Goal: Contribute content: Contribute content

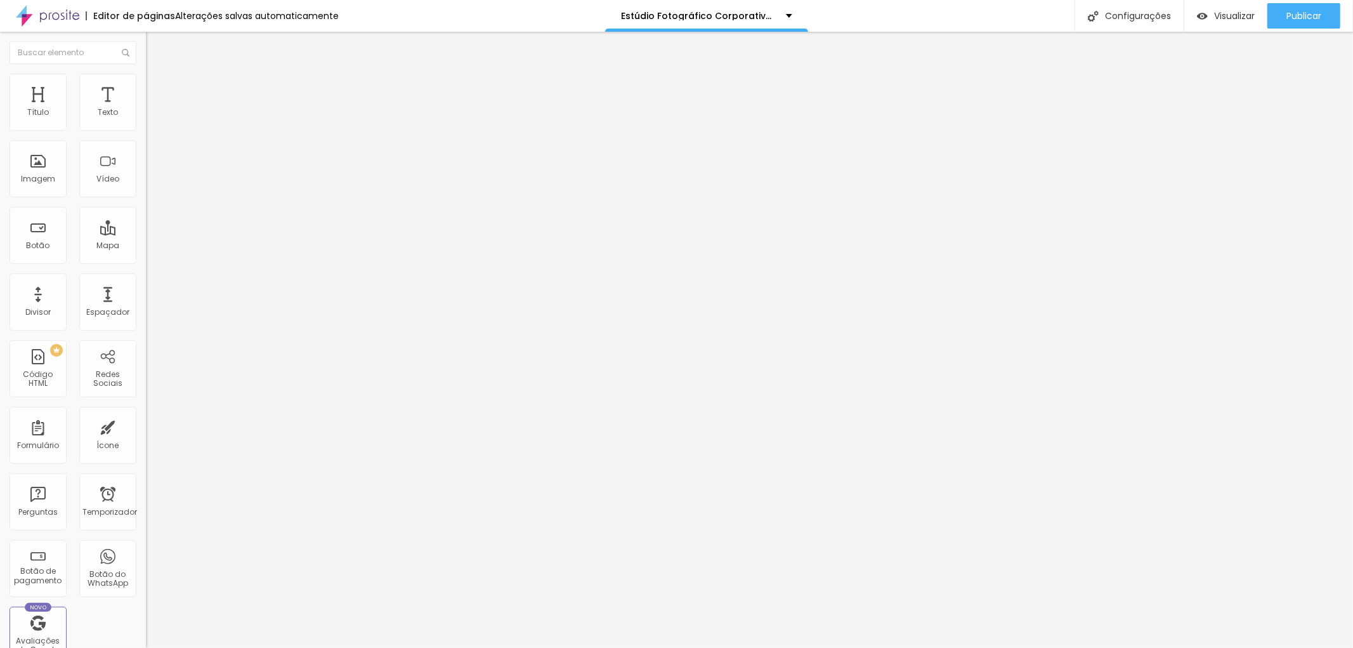
click at [146, 76] on img at bounding box center [151, 79] width 11 height 11
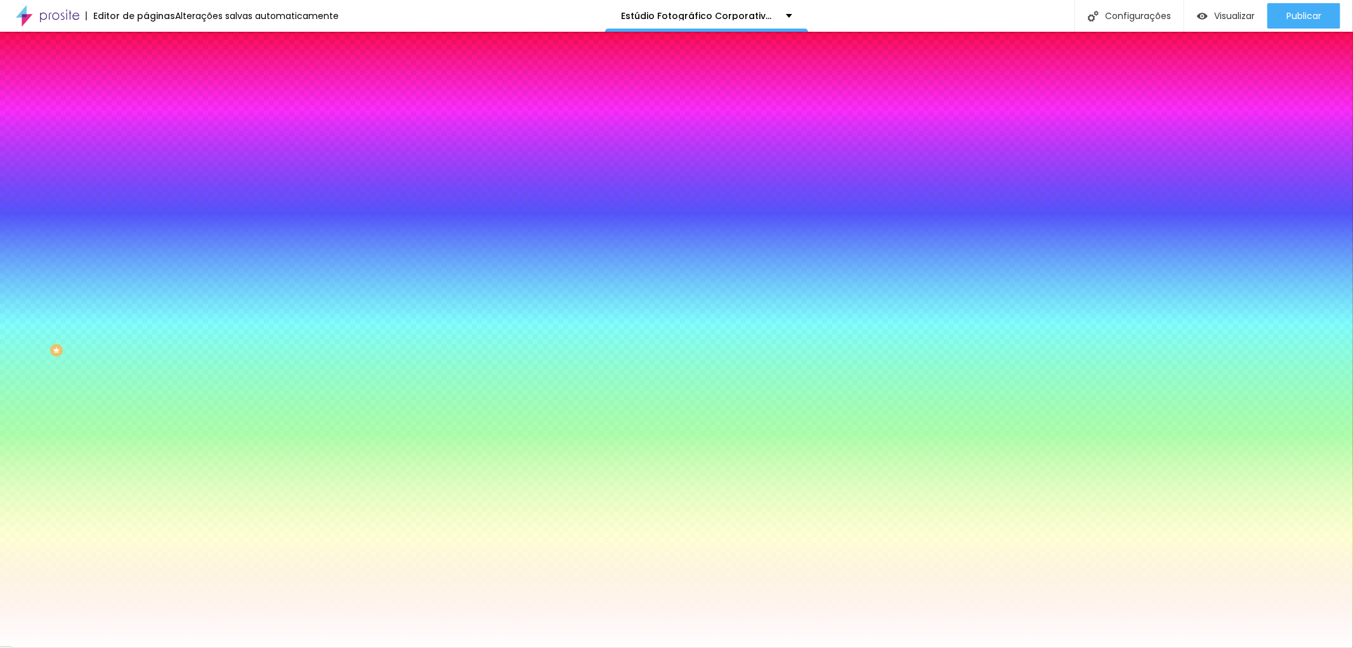
click at [146, 86] on img at bounding box center [151, 91] width 11 height 11
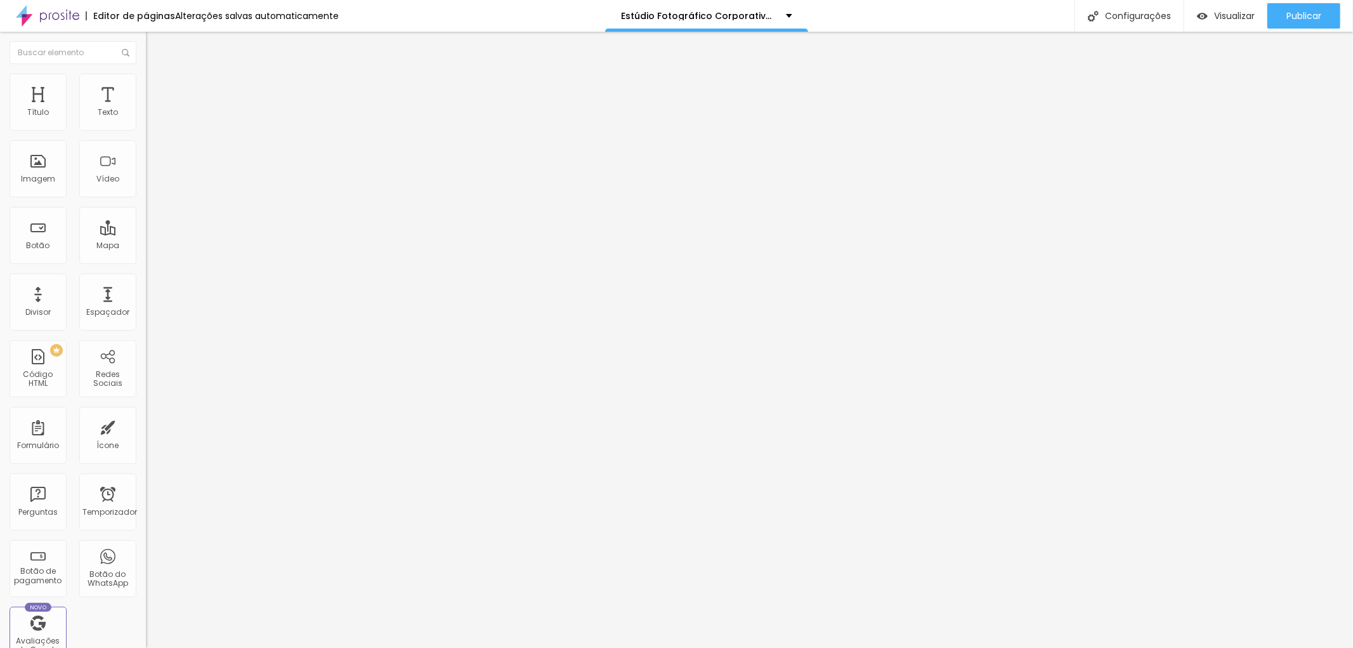
click at [146, 84] on li "Estilo" at bounding box center [219, 80] width 146 height 13
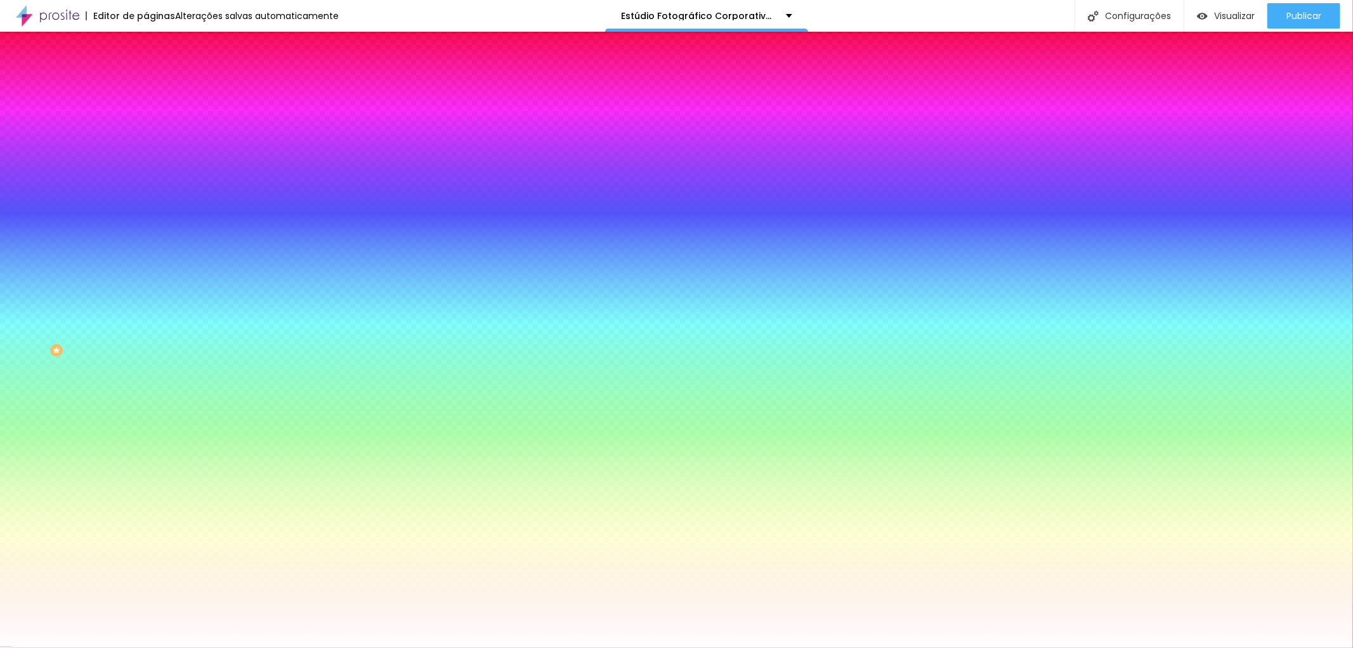
click at [146, 74] on li "Conteúdo" at bounding box center [219, 67] width 146 height 13
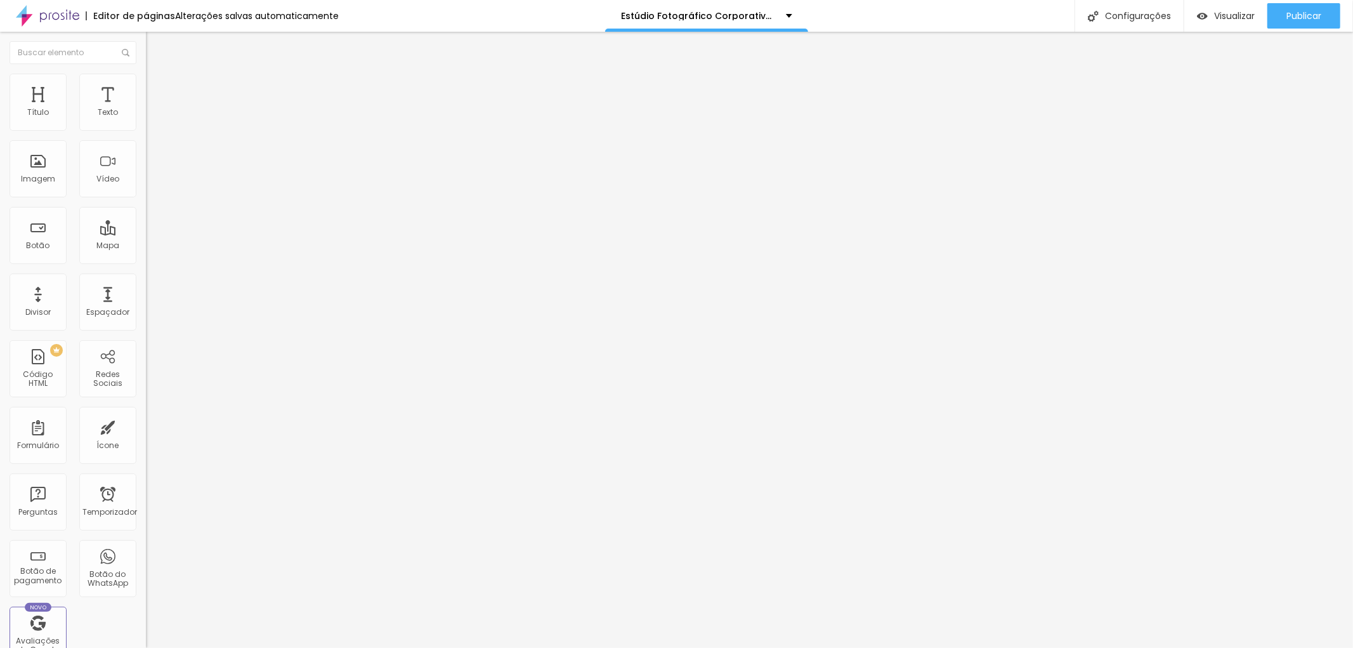
click at [146, 86] on img at bounding box center [151, 91] width 11 height 11
click at [157, 88] on font "Estilo" at bounding box center [167, 82] width 20 height 11
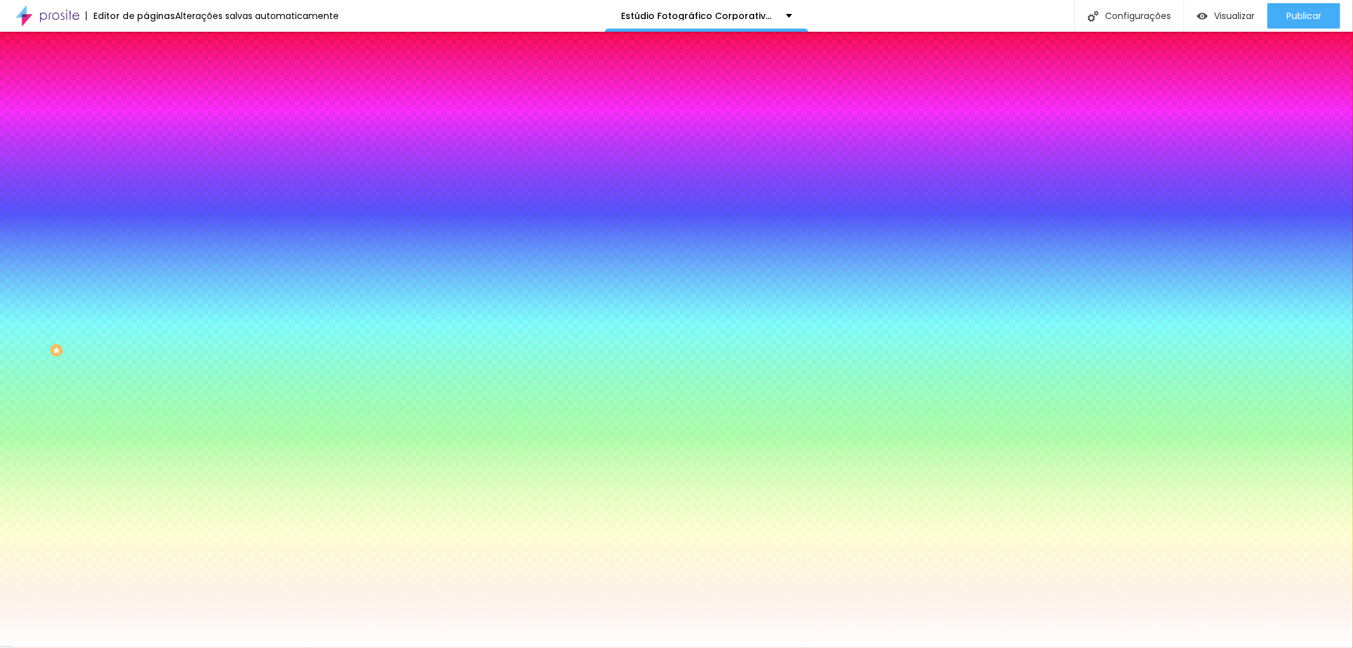
click at [146, 86] on img at bounding box center [151, 91] width 11 height 11
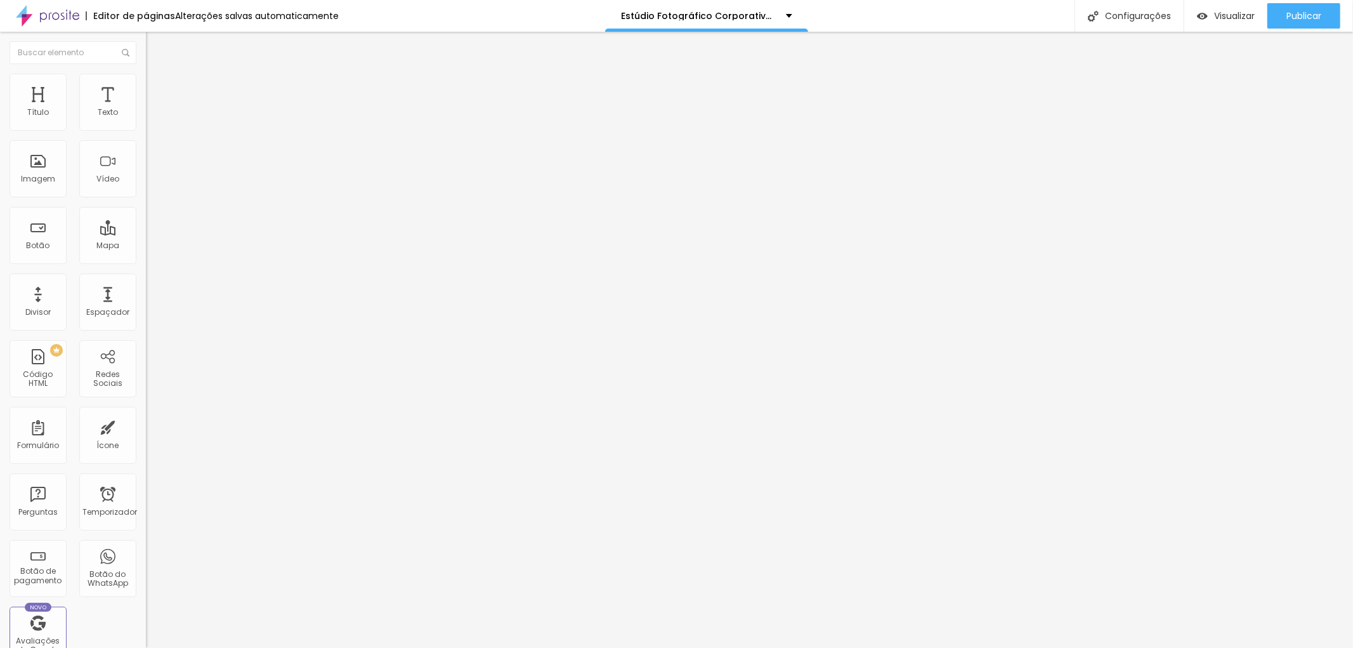
click at [146, 74] on li "Conteúdo" at bounding box center [219, 67] width 146 height 13
click at [46, 169] on div "Imagem" at bounding box center [38, 168] width 57 height 57
click at [154, 109] on font "Adicionar imagem" at bounding box center [191, 103] width 74 height 11
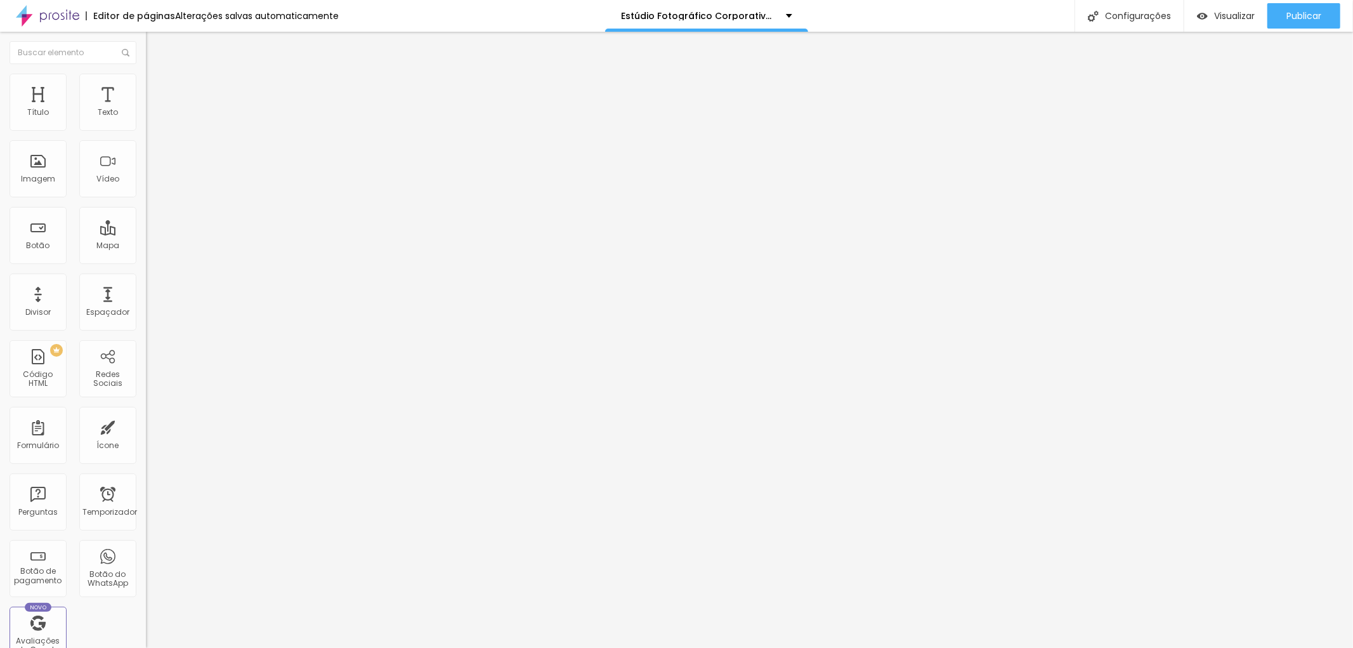
click at [48, 173] on font "Imagem" at bounding box center [38, 178] width 34 height 11
click at [146, 79] on img at bounding box center [151, 79] width 11 height 11
click at [157, 89] on font "Avançado" at bounding box center [178, 94] width 42 height 11
type input "3"
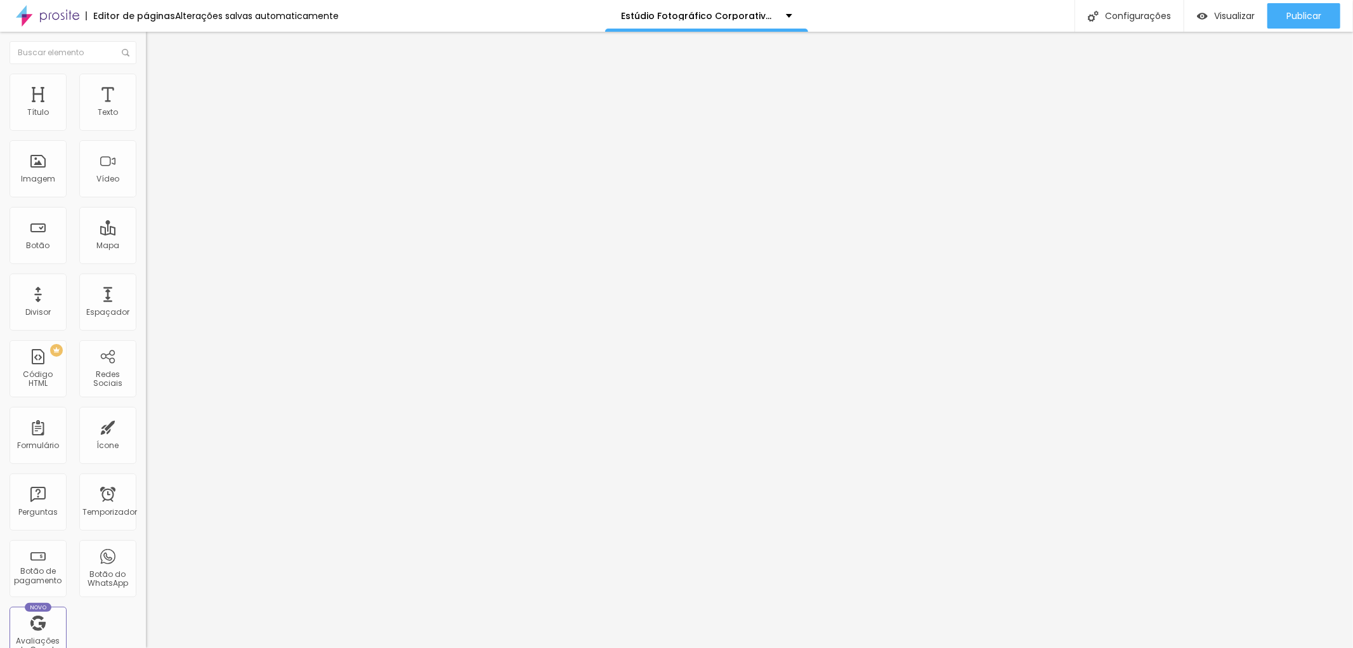
type input "3"
type input "11"
type input "13"
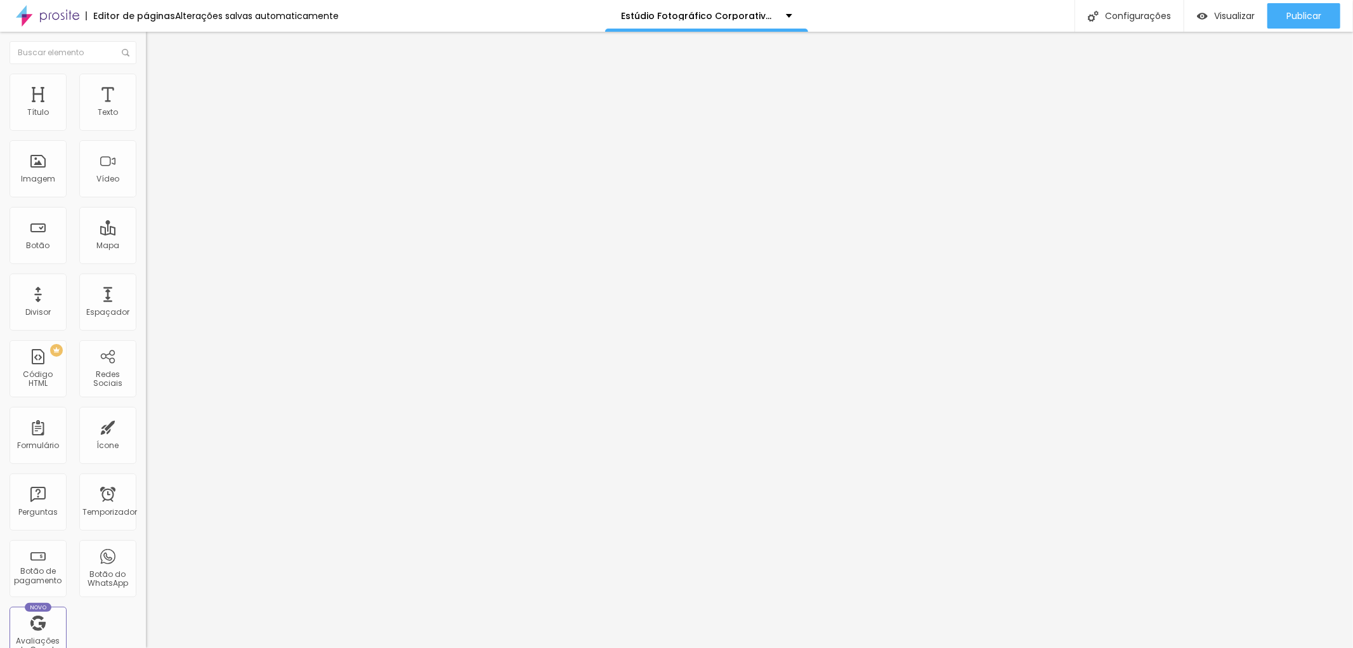
type input "16"
type input "20"
type input "21"
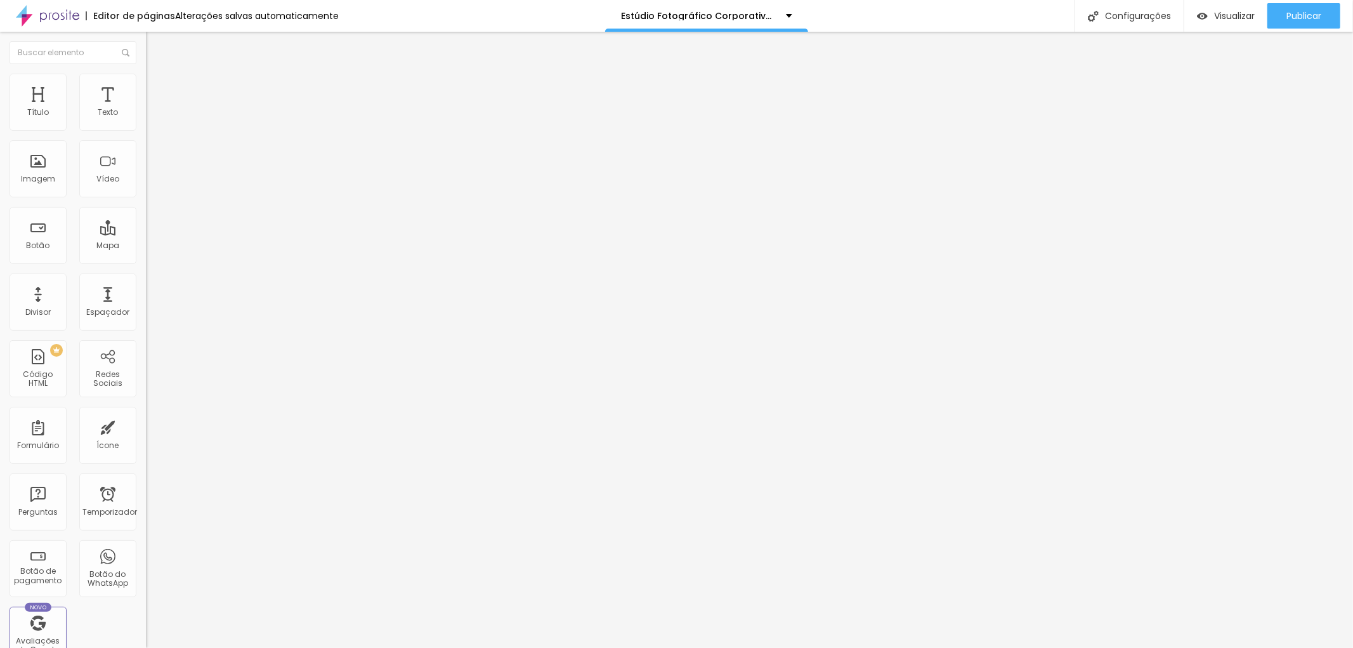
type input "21"
type input "23"
type input "24"
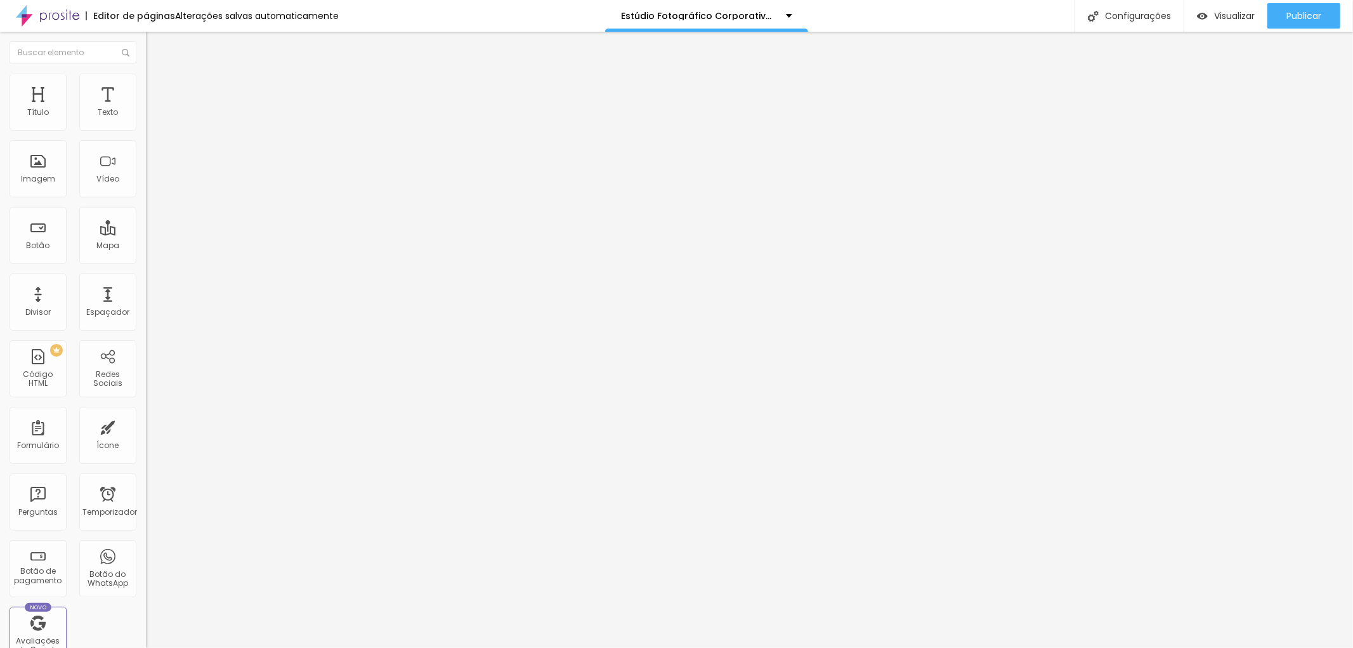
type input "25"
type input "26"
type input "27"
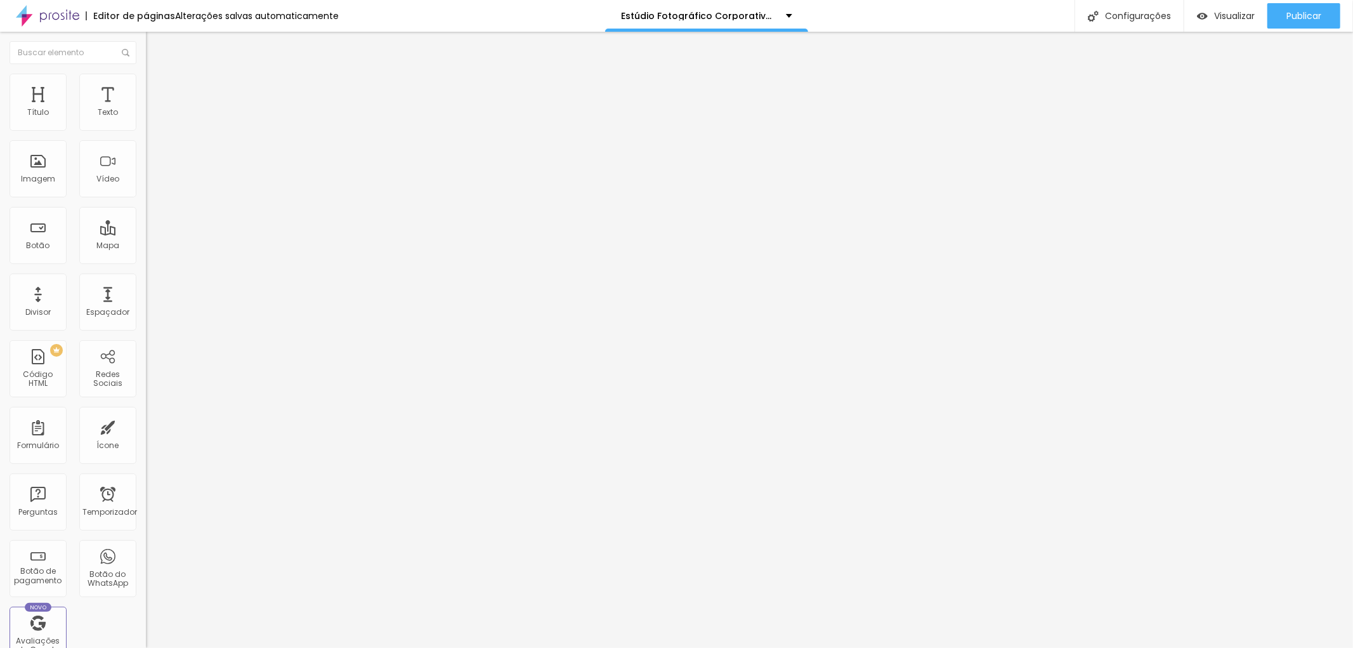
type input "27"
drag, startPoint x: 29, startPoint y: 125, endPoint x: 51, endPoint y: 125, distance: 21.6
type input "27"
click at [146, 246] on input "range" at bounding box center [187, 251] width 82 height 10
type input "14"
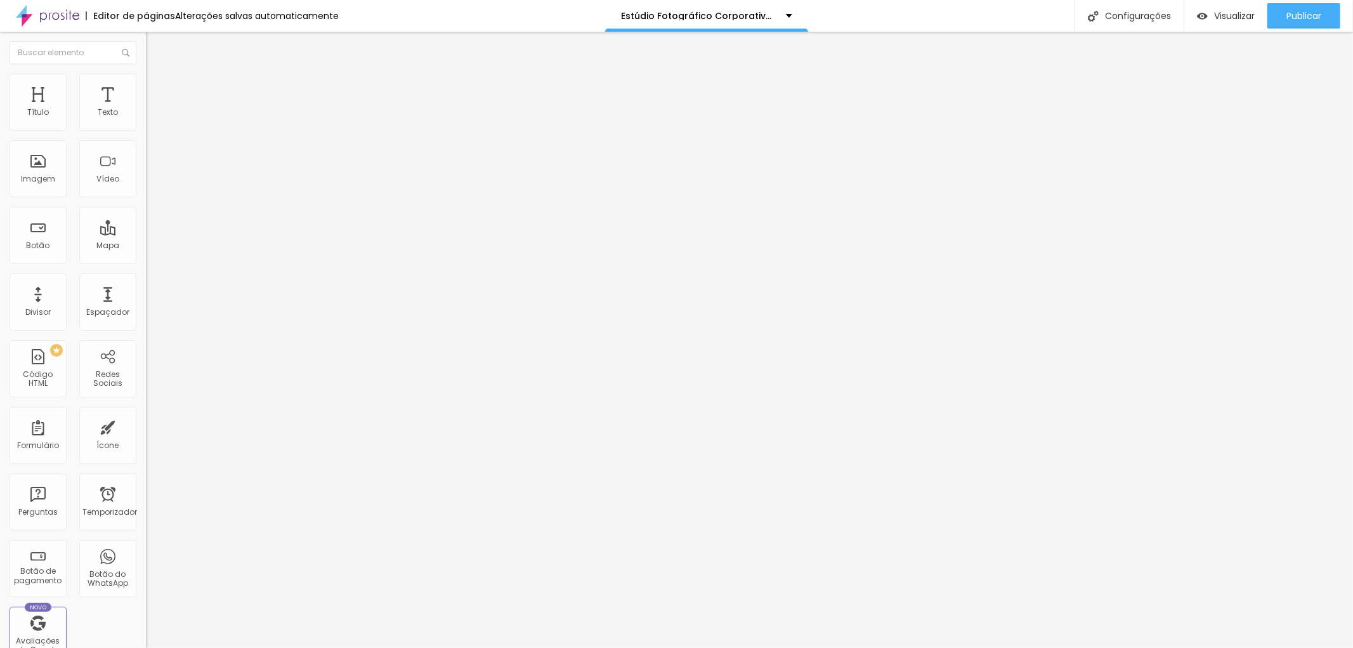
type input "14"
type input "13"
type input "12"
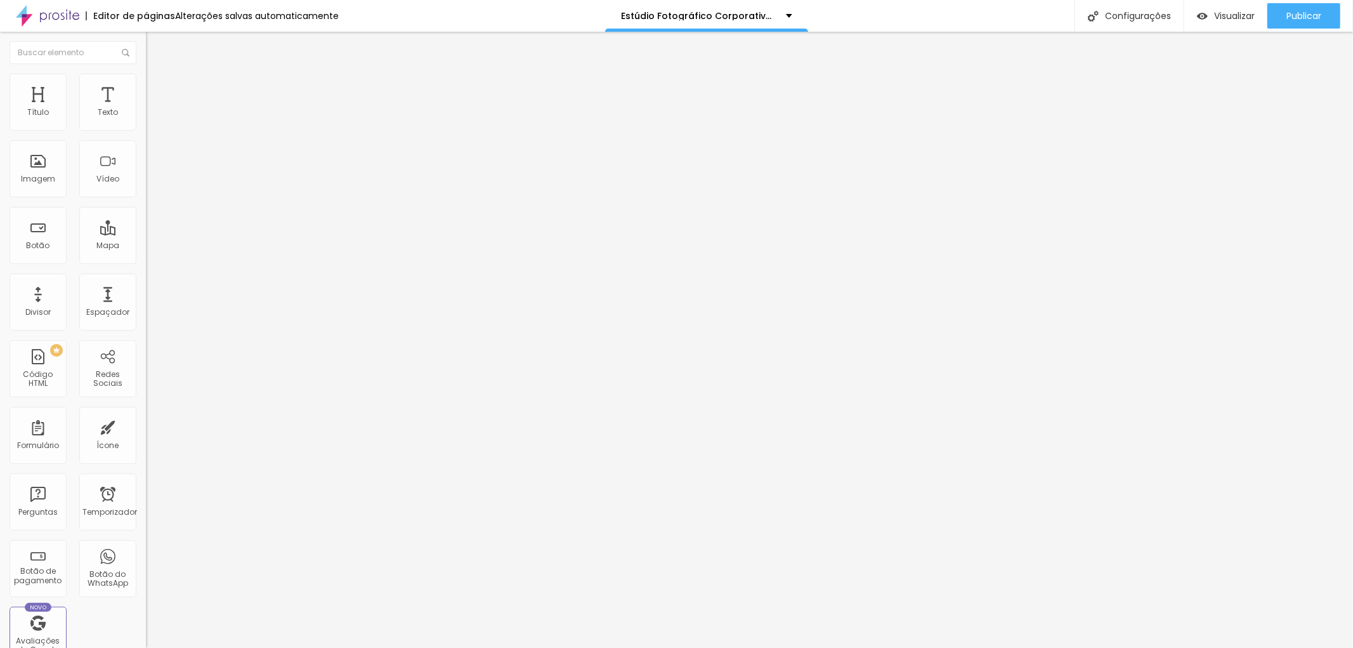
type input "13"
type input "14"
type input "15"
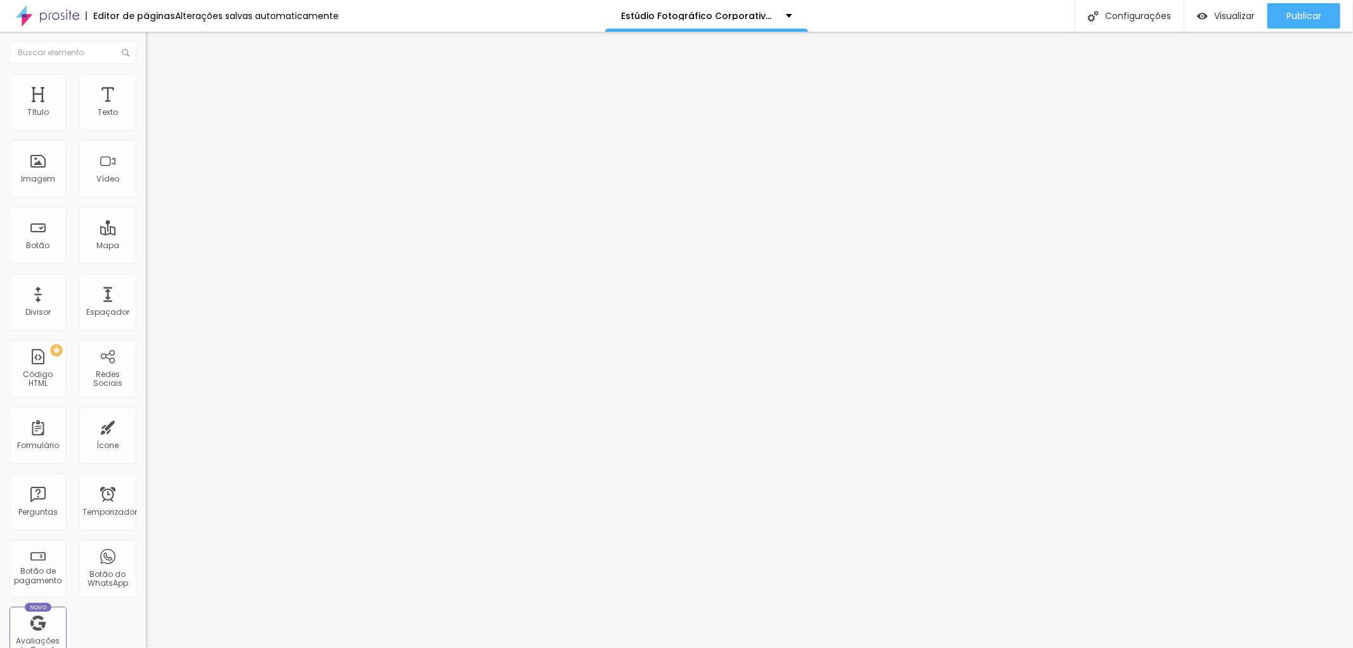
type input "15"
type input "16"
type input "17"
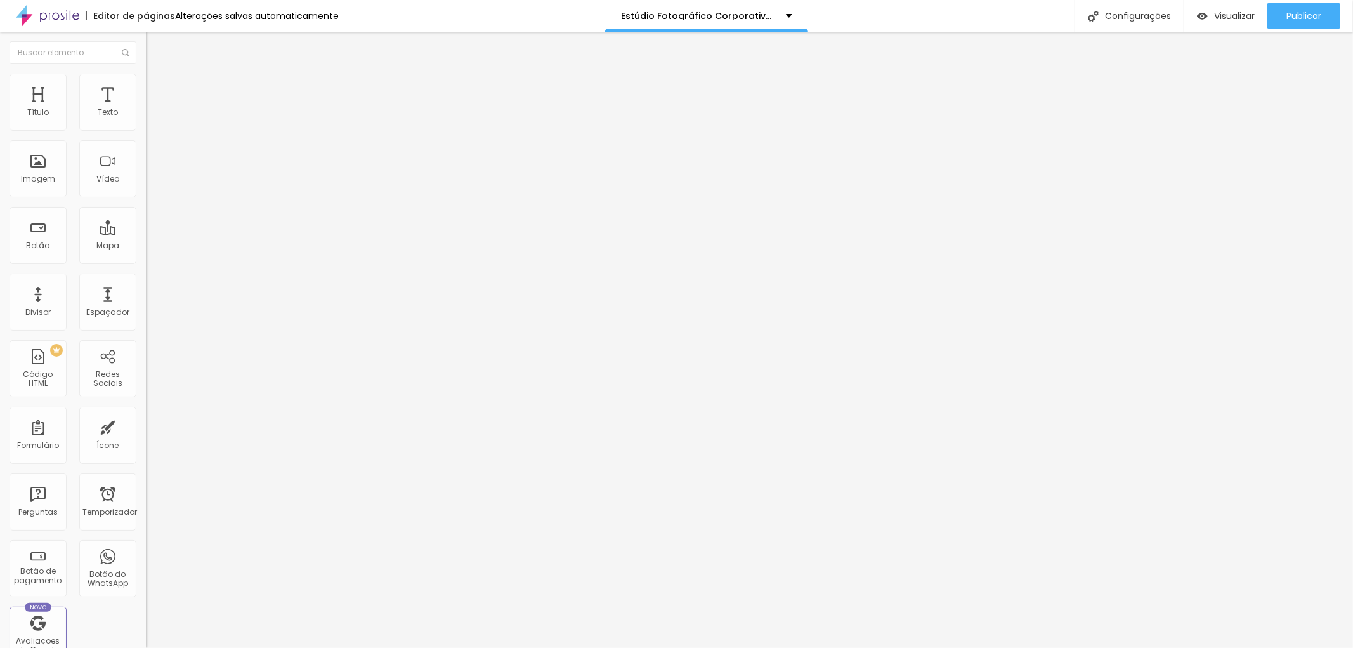
type input "18"
drag, startPoint x: 70, startPoint y: 198, endPoint x: 89, endPoint y: 195, distance: 19.2
type input "18"
click at [146, 320] on input "range" at bounding box center [187, 325] width 82 height 10
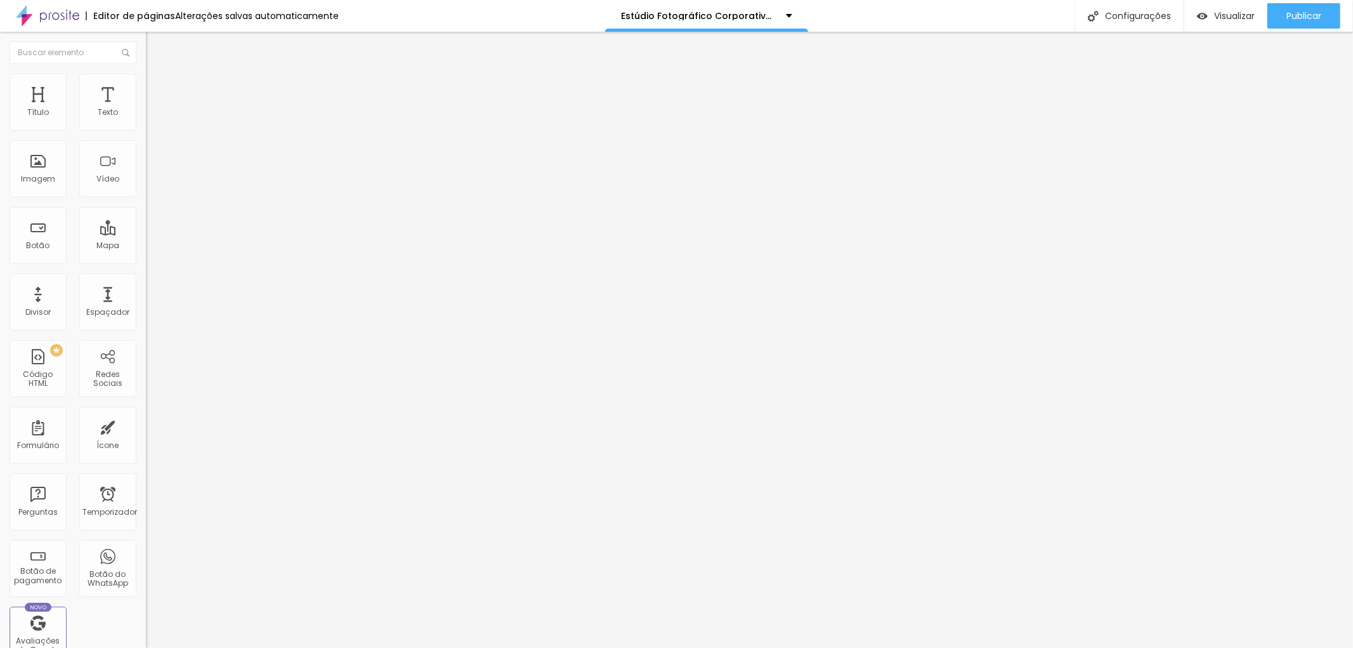
click at [146, 77] on img at bounding box center [151, 79] width 11 height 11
type input "204"
type input "221"
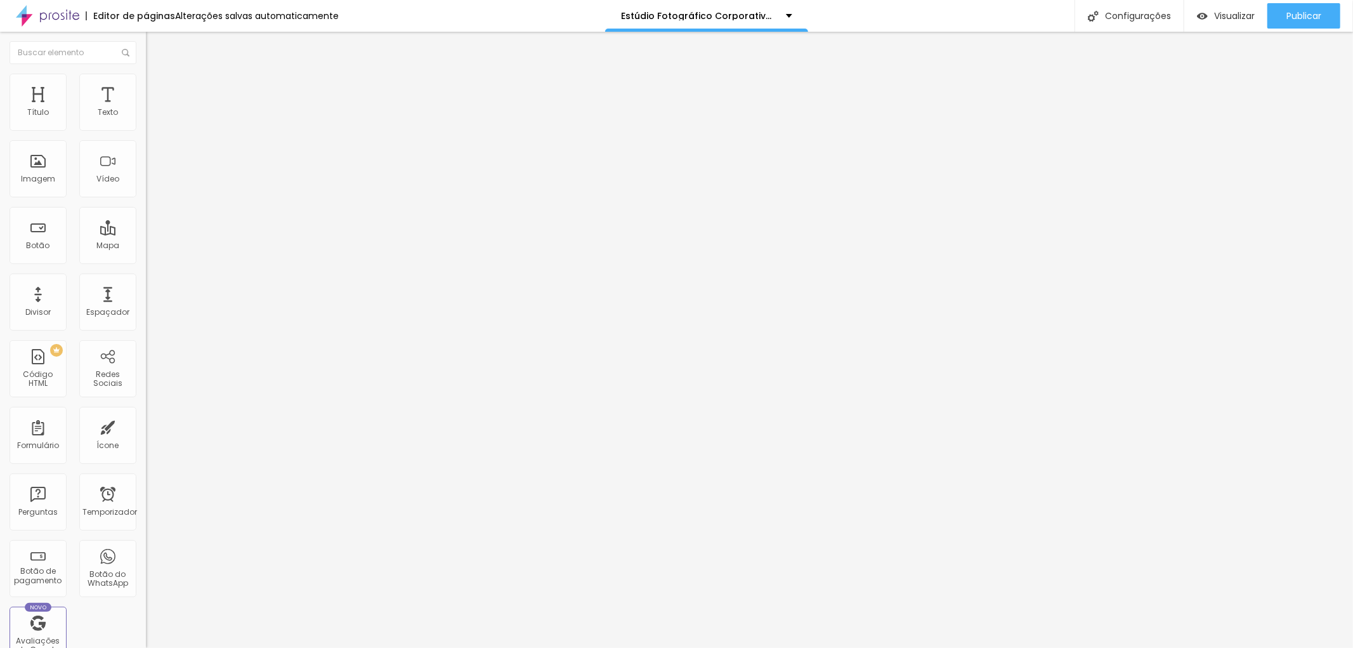
type input "255"
type input "276"
type input "280"
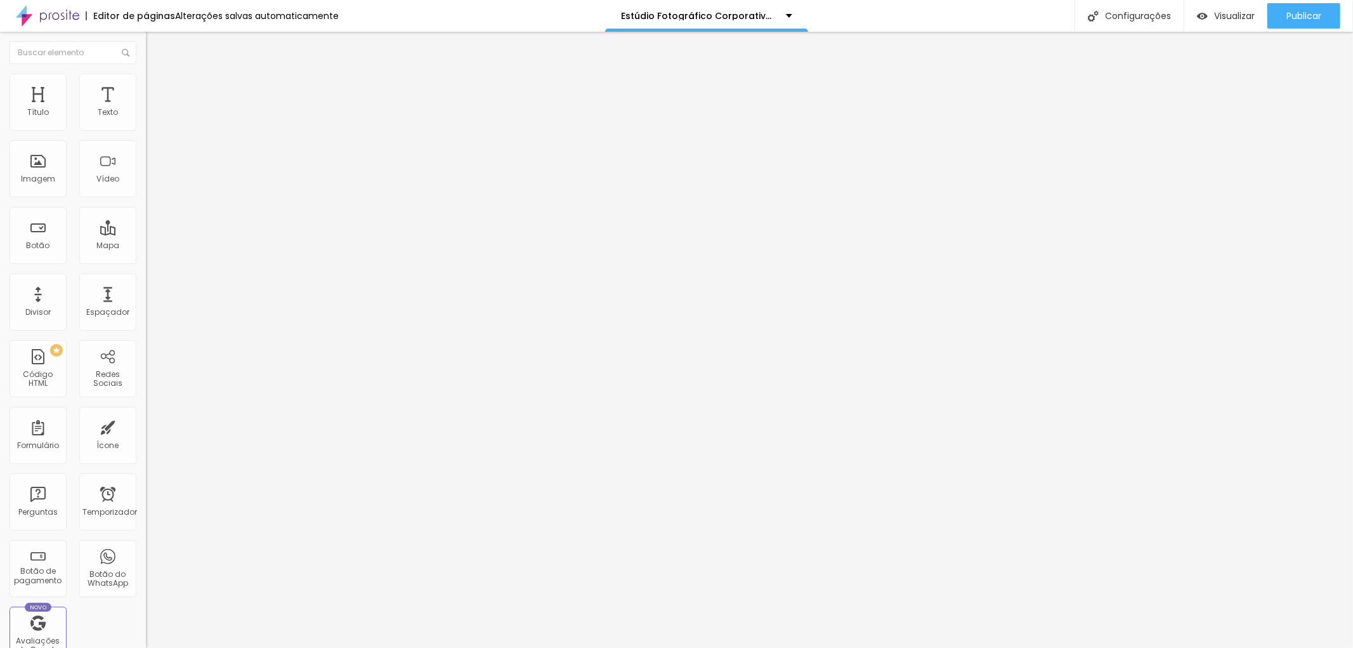
type input "280"
type input "284"
type input "280"
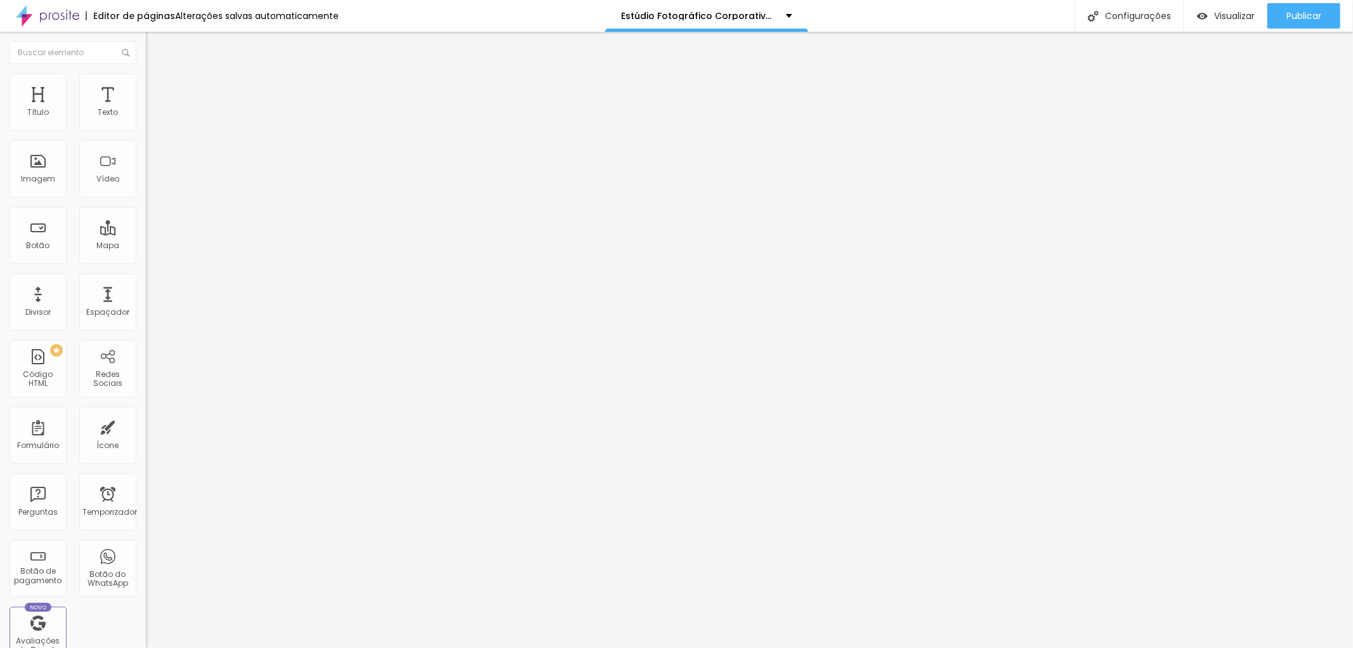
type input "276"
type input "255"
type input "250"
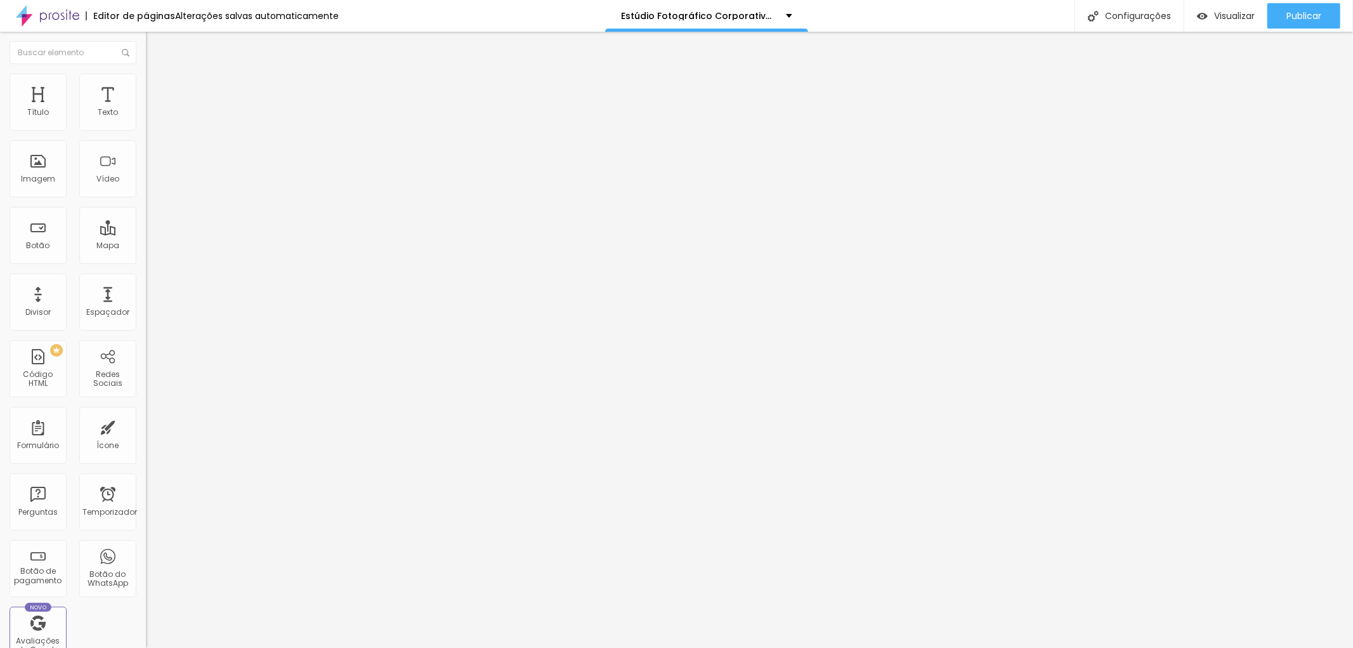
type input "250"
type input "246"
type input "242"
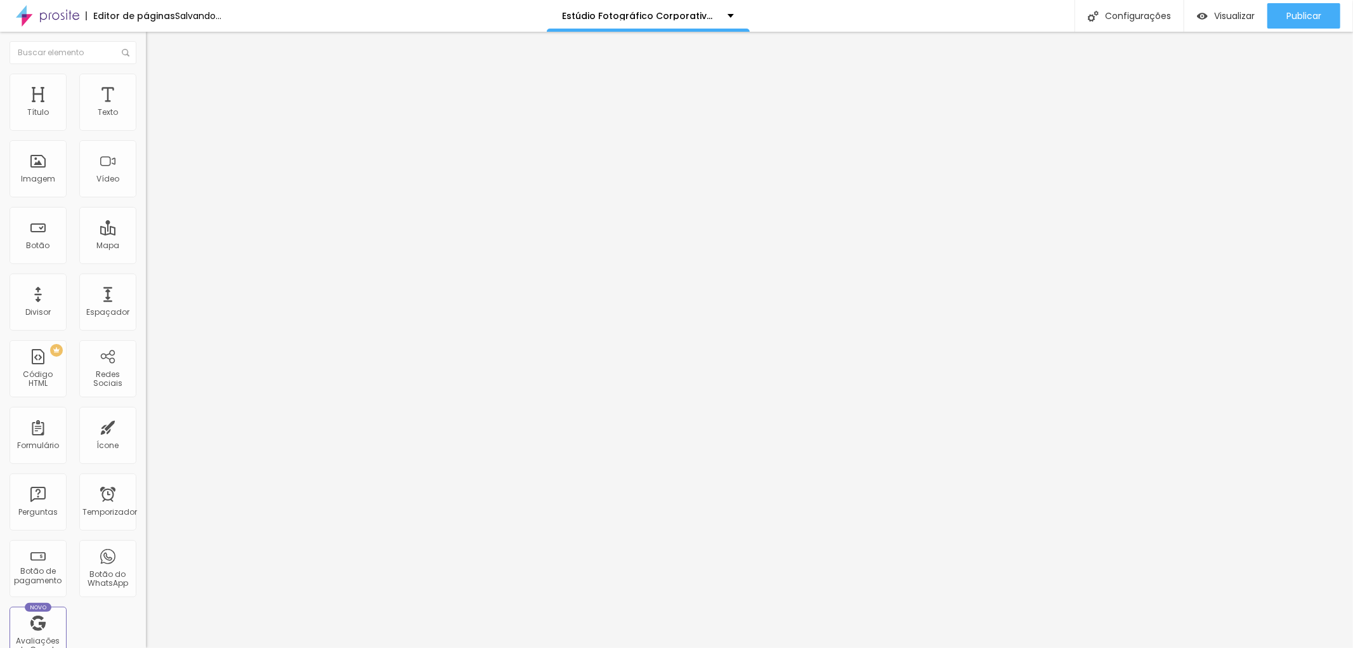
type input "238"
type input "242"
type input "238"
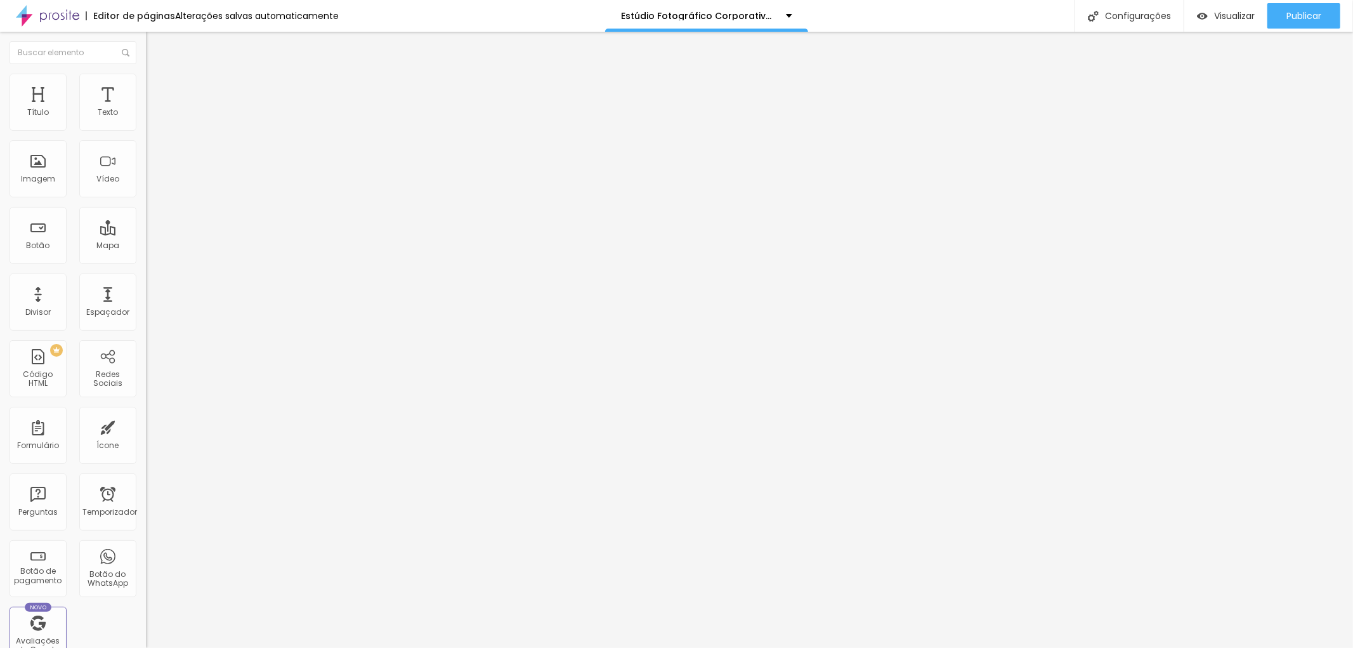
type input "238"
type input "233"
type input "229"
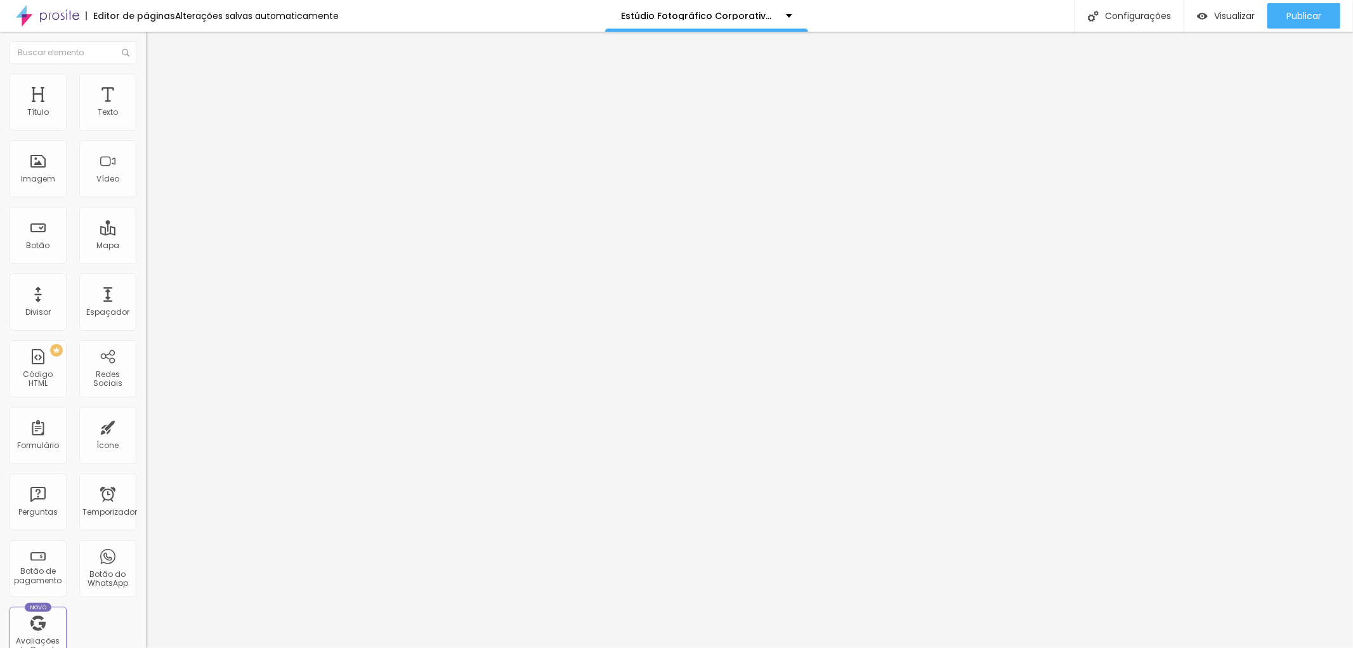
type input "233"
type input "238"
type input "242"
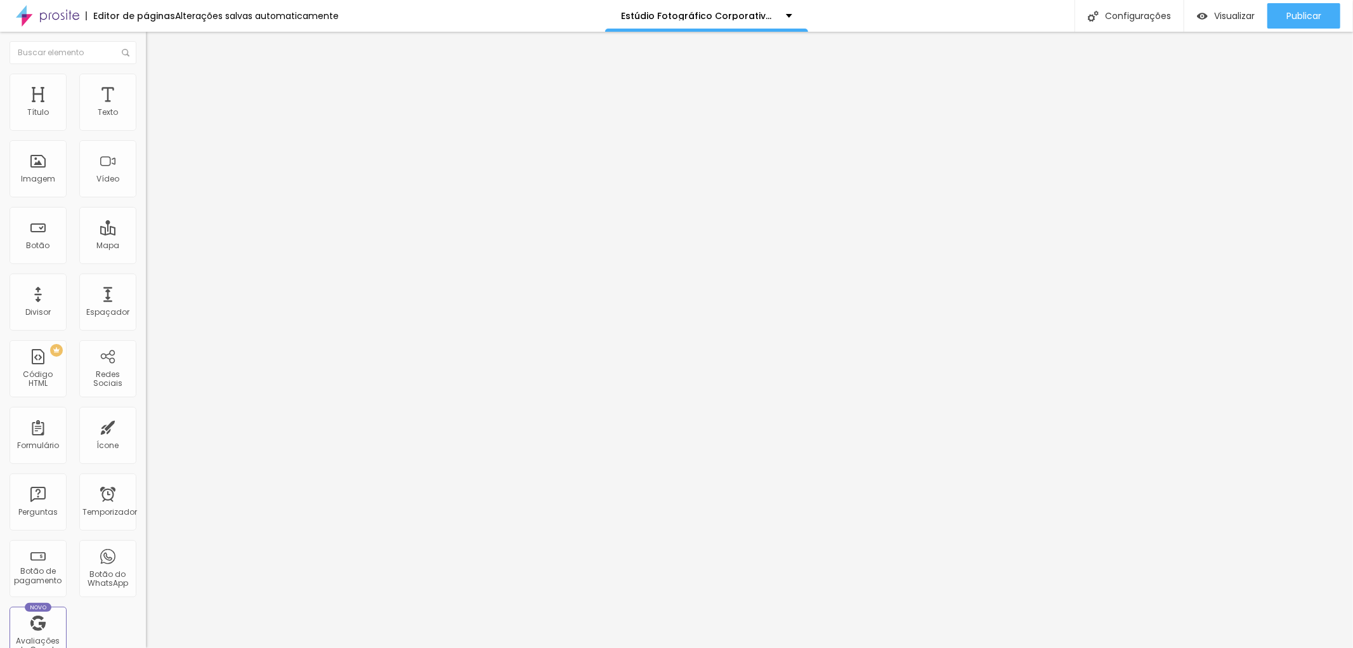
drag, startPoint x: 32, startPoint y: 173, endPoint x: 42, endPoint y: 176, distance: 10.8
type input "246"
click at [146, 162] on input "range" at bounding box center [187, 157] width 82 height 10
type input "246"
click at [157, 88] on font "Estilo" at bounding box center [167, 82] width 20 height 11
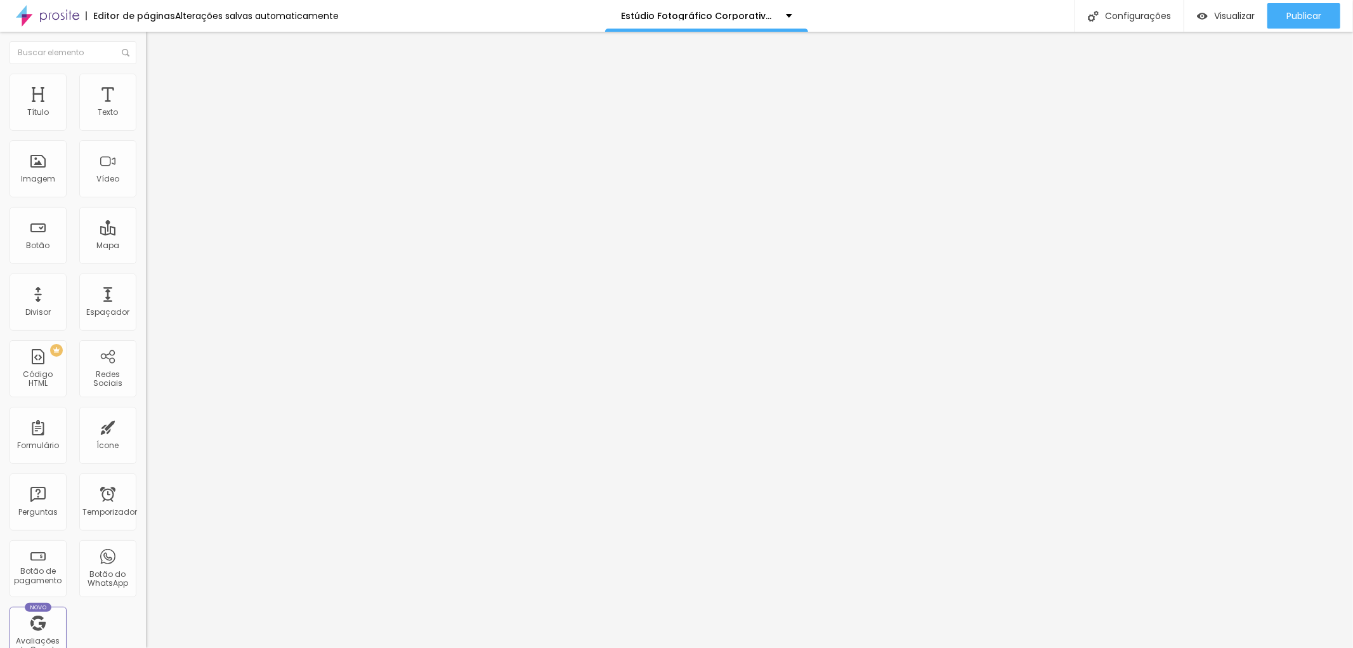
click at [157, 89] on font "Avançado" at bounding box center [178, 94] width 42 height 11
type input "32"
type input "34"
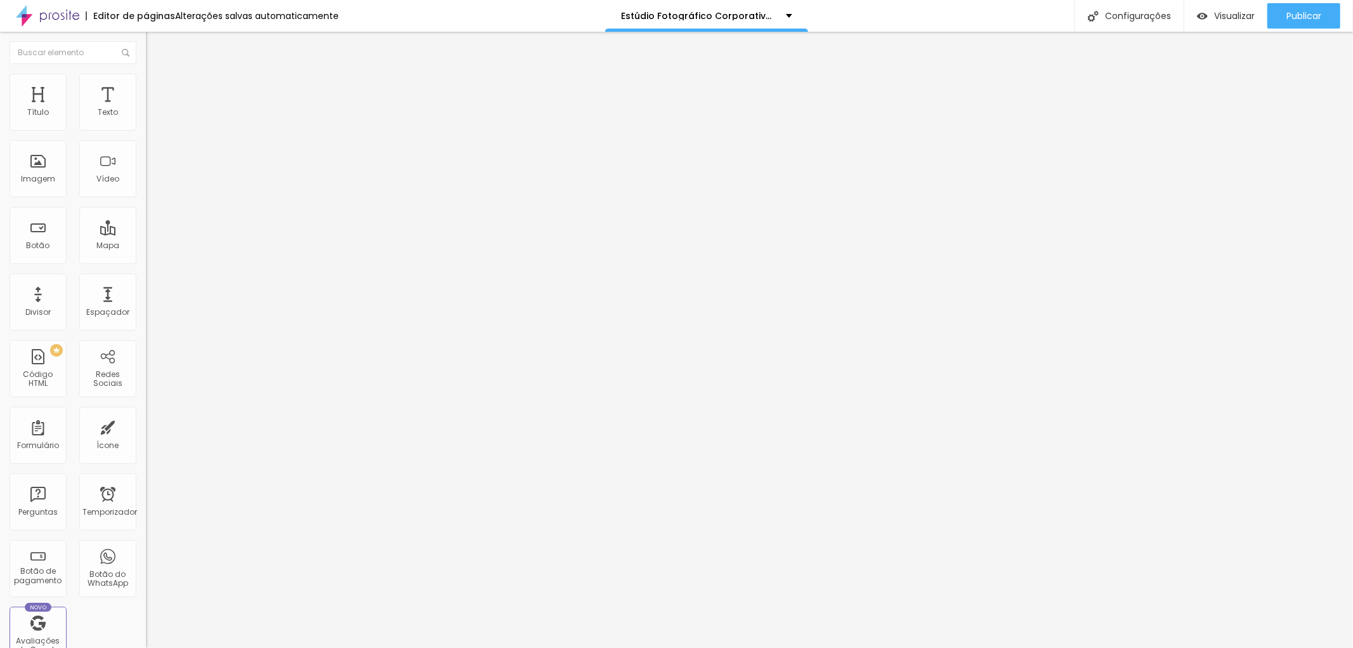
type input "35"
type input "36"
type input "38"
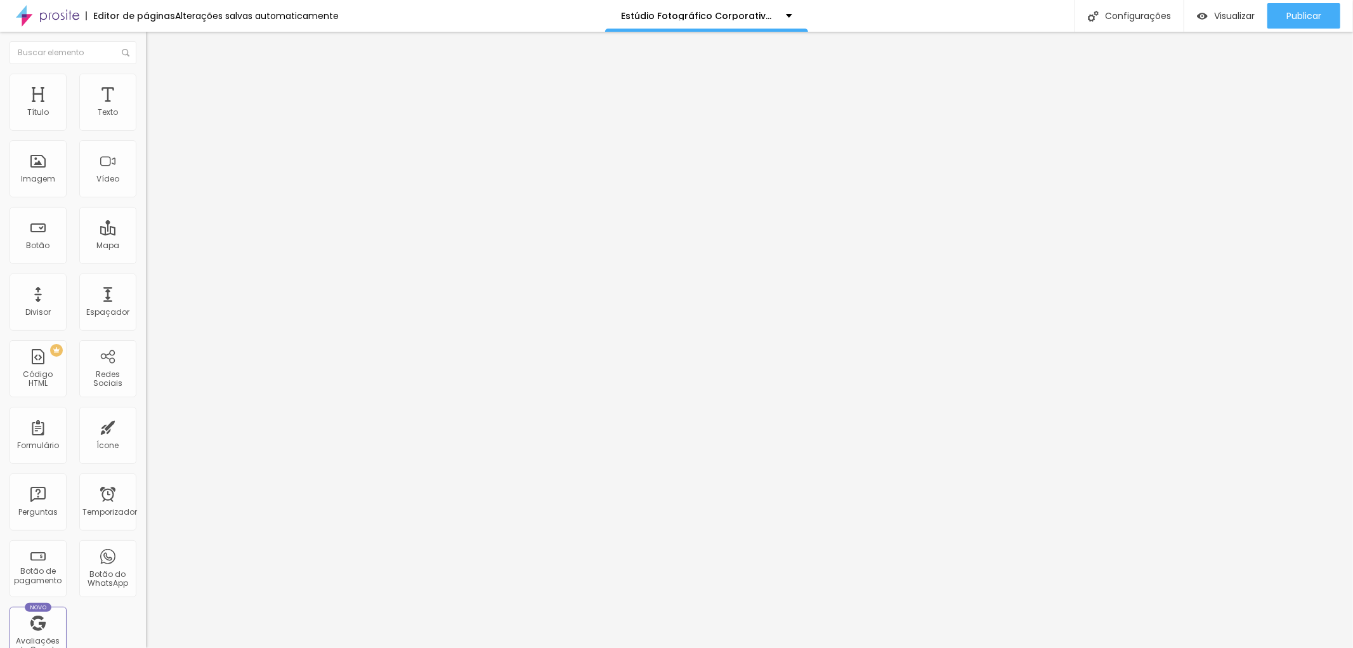
type input "38"
type input "39"
type input "51"
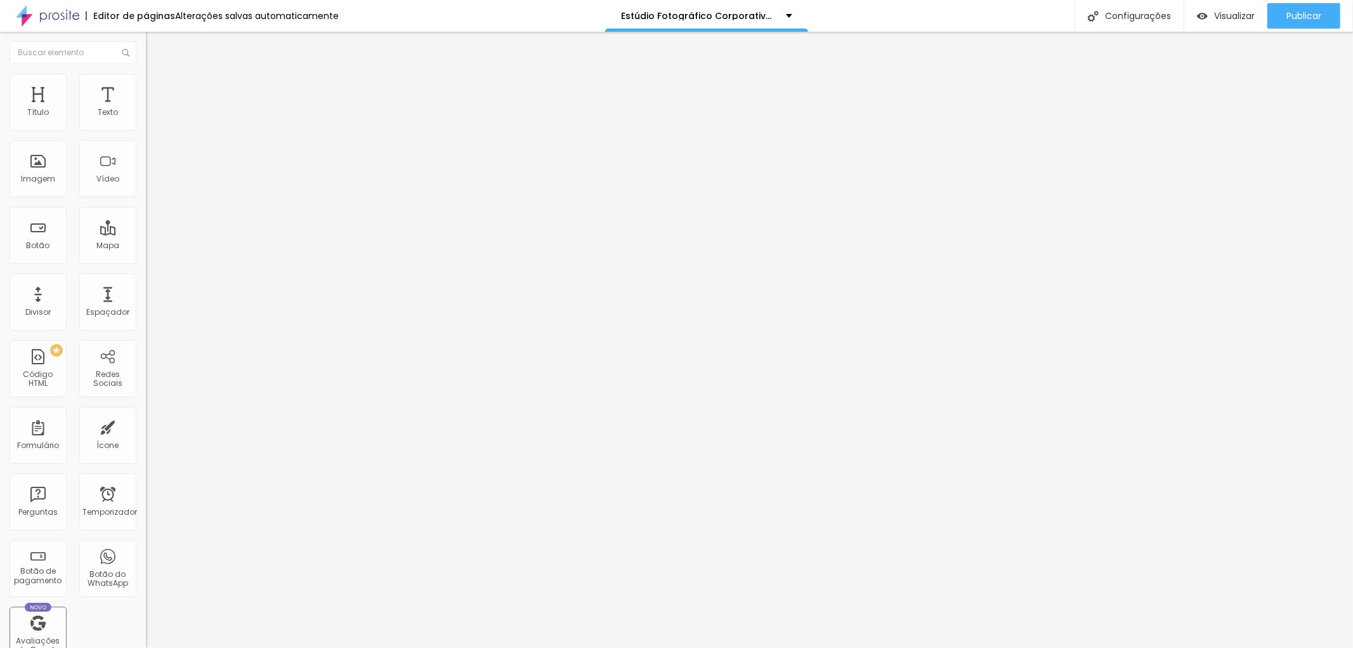
type input "52"
type input "54"
type input "55"
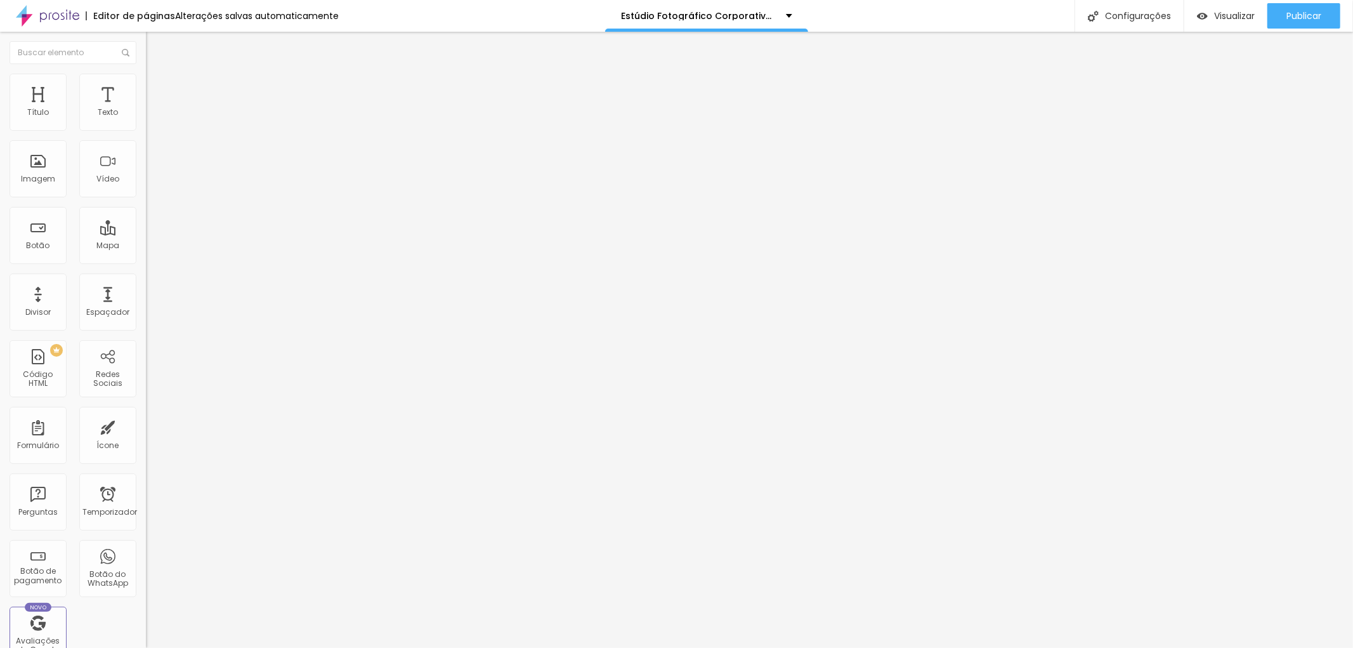
type input "55"
type input "54"
type input "53"
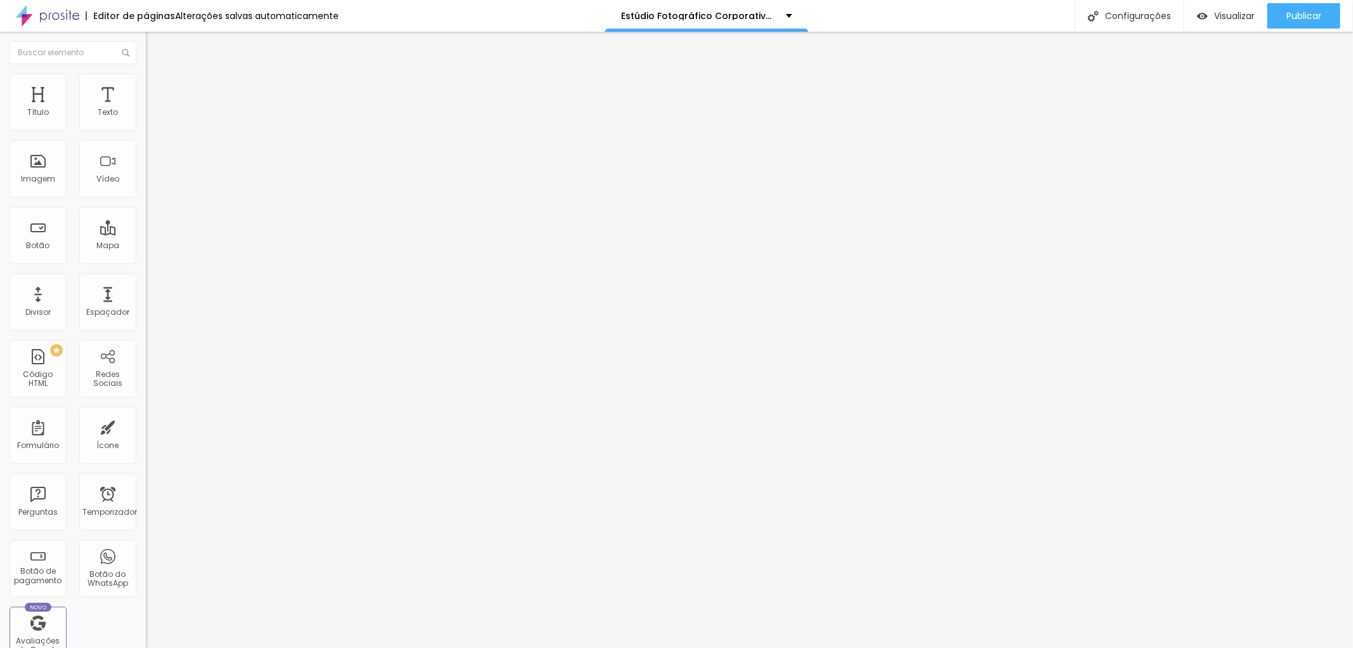
type input "52"
type input "51"
type input "50"
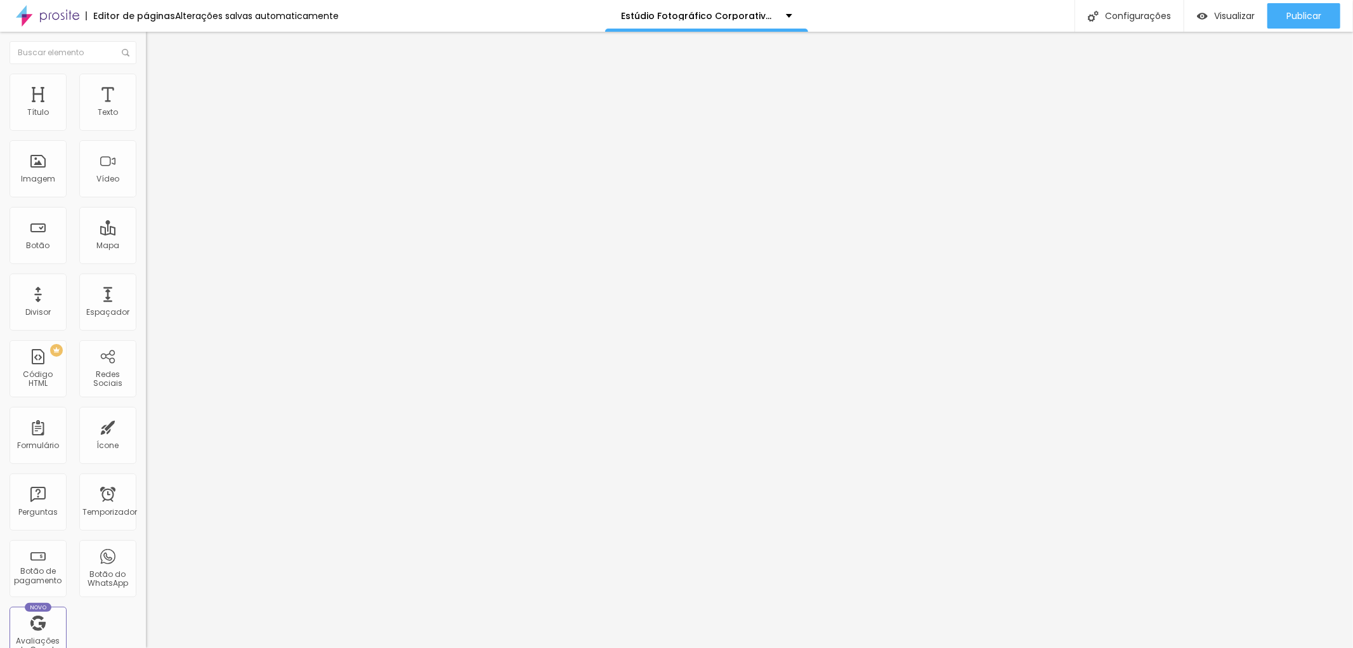
type input "50"
drag, startPoint x: 54, startPoint y: 121, endPoint x: 68, endPoint y: 128, distance: 15.6
type input "50"
click at [146, 246] on input "range" at bounding box center [187, 251] width 82 height 10
click at [146, 80] on img at bounding box center [151, 79] width 11 height 11
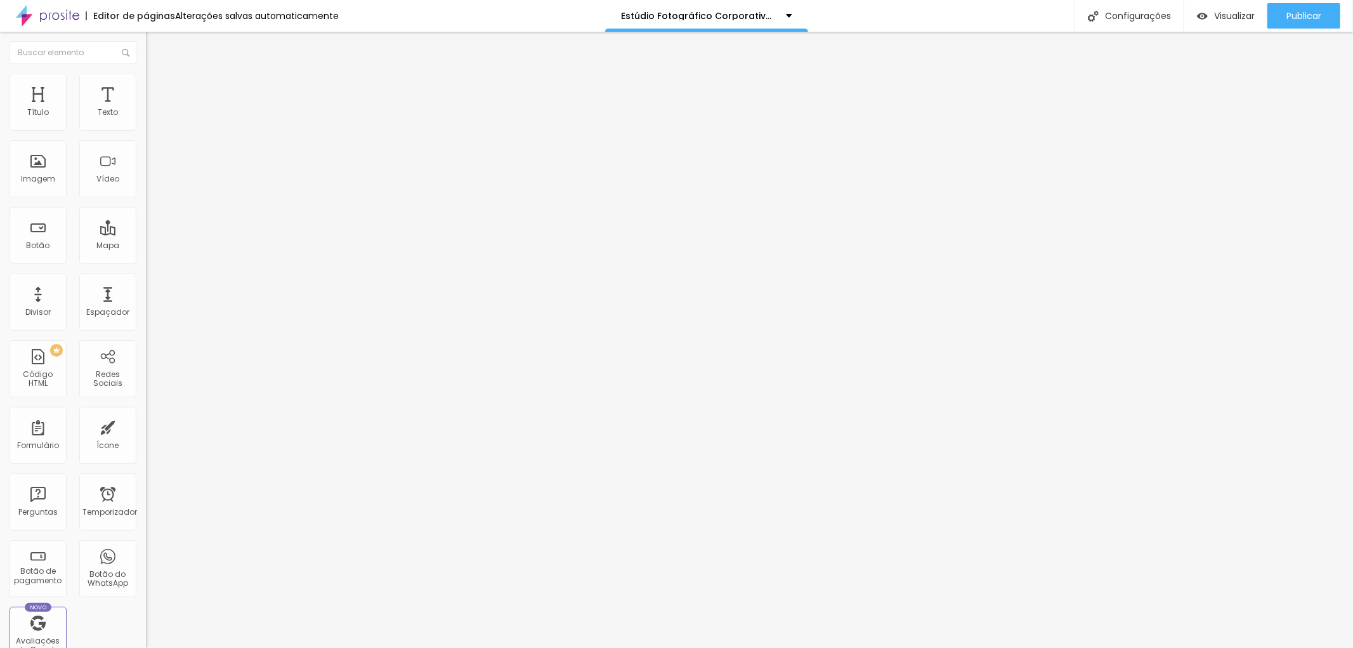
click at [146, 86] on li "Avançado" at bounding box center [219, 92] width 146 height 13
click at [146, 246] on input "range" at bounding box center [187, 251] width 82 height 10
click at [154, 109] on font "Trocar imagem" at bounding box center [185, 103] width 62 height 11
click at [155, 41] on img "button" at bounding box center [160, 46] width 10 height 10
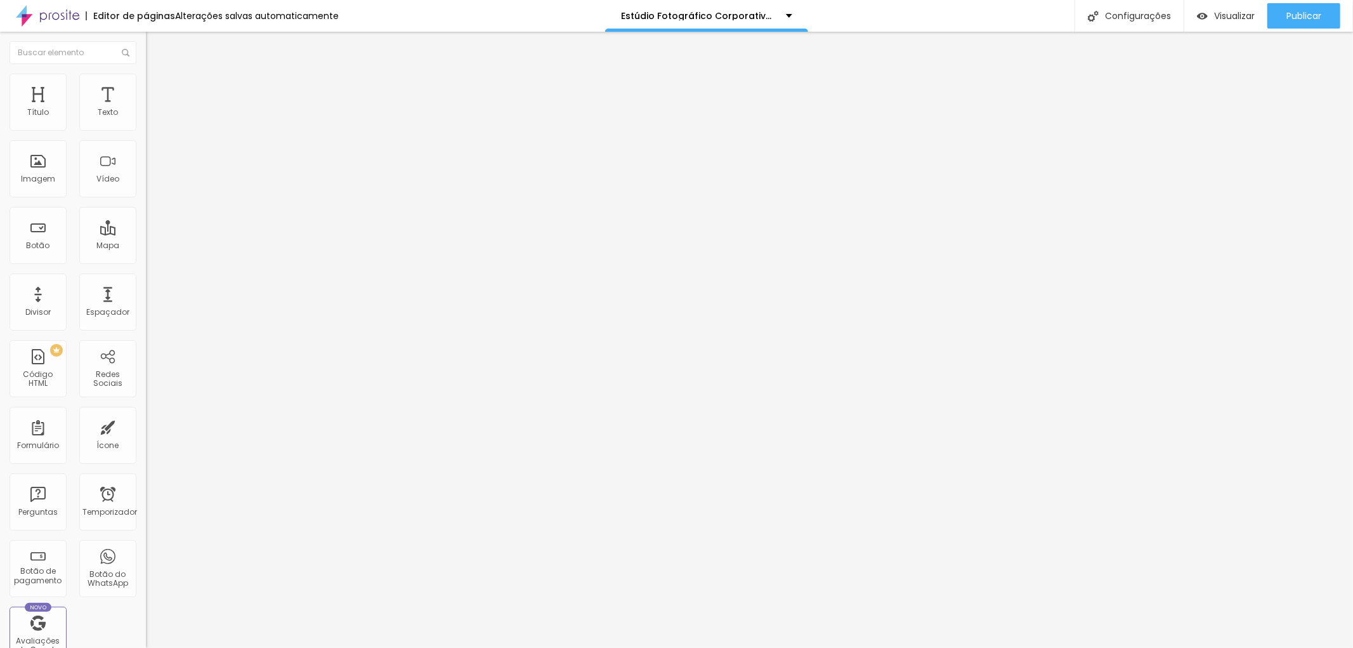
drag, startPoint x: 79, startPoint y: 141, endPoint x: 0, endPoint y: 132, distance: 79.2
click at [146, 132] on div "Endereço Alboom [GEOGRAPHIC_DATA] [GEOGRAPHIC_DATA] 15 Ampliação" at bounding box center [219, 226] width 146 height 254
type input "foto studio [PERSON_NAME] das Arvores, [GEOGRAPHIC_DATA]"
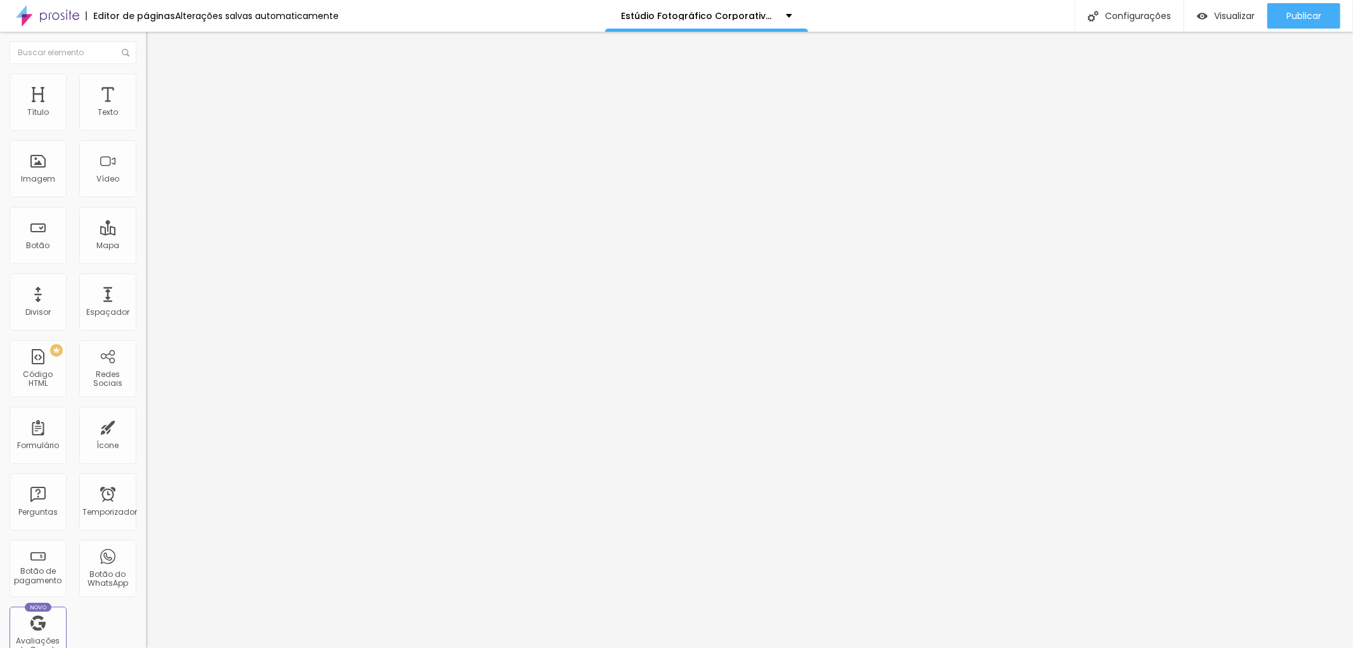
click at [154, 109] on font "Adicionar imagem" at bounding box center [191, 103] width 74 height 11
click at [157, 86] on font "Estilo" at bounding box center [167, 82] width 20 height 11
type input "95"
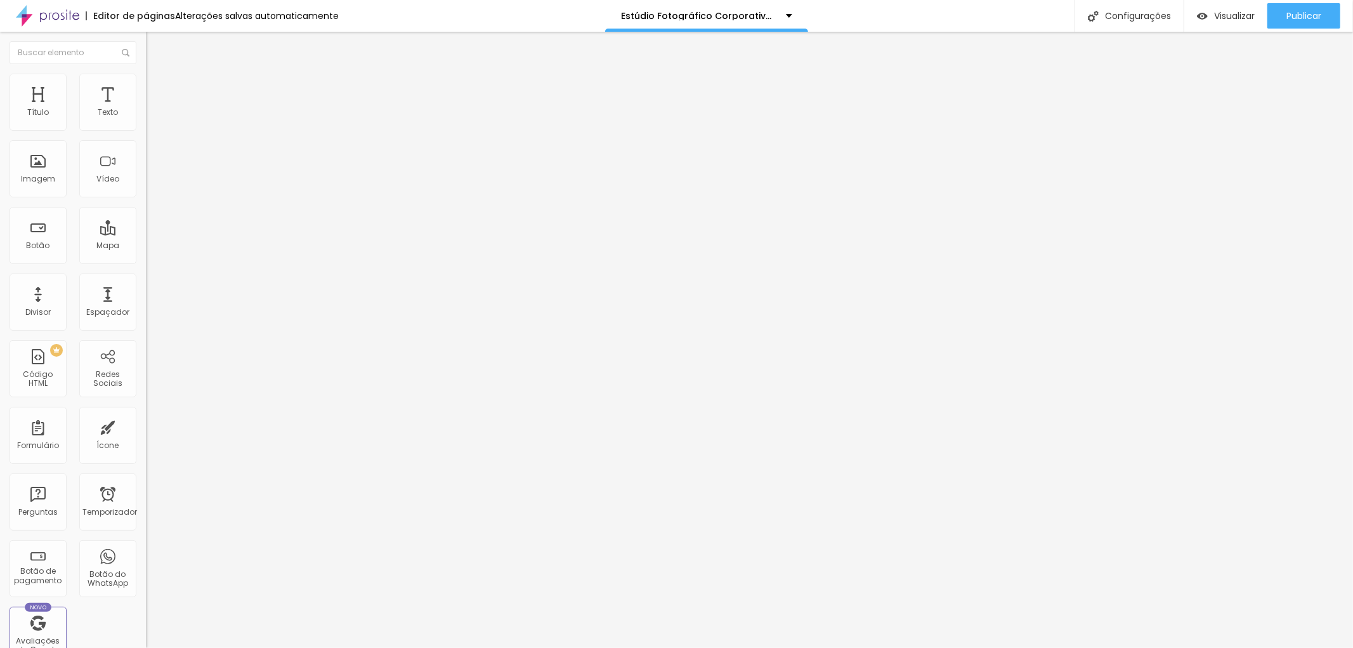
type input "95"
type input "90"
type input "85"
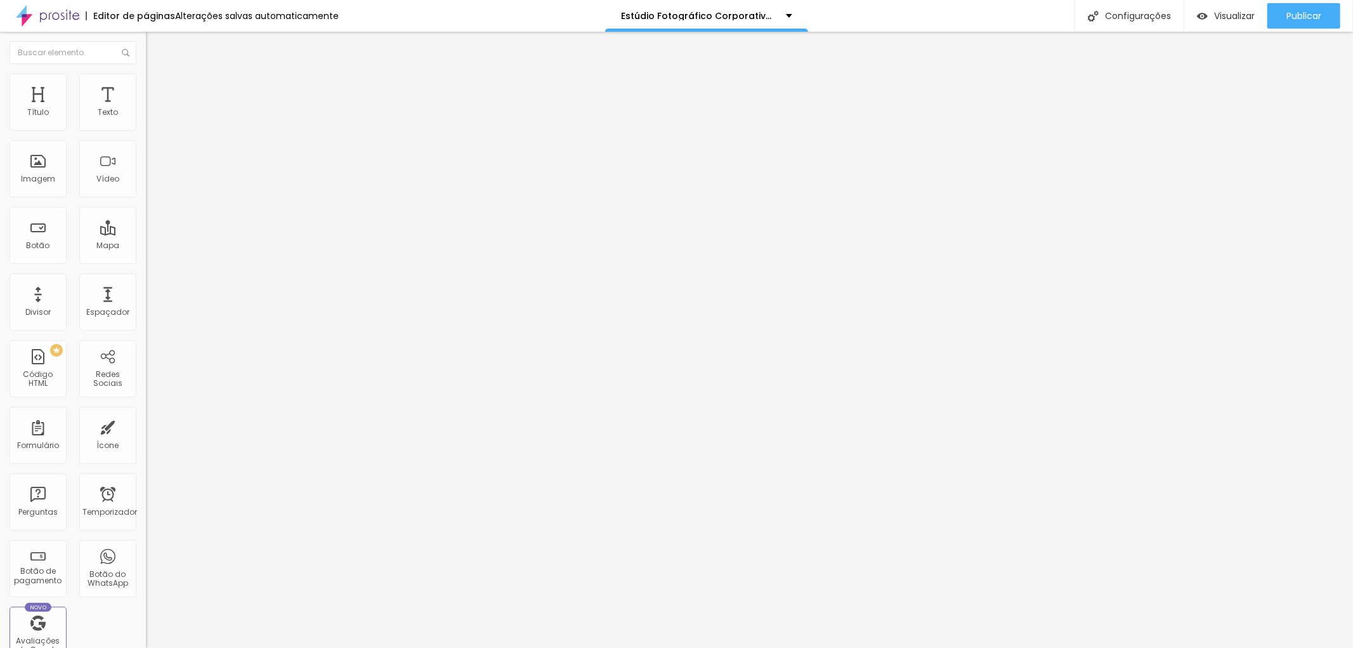
type input "80"
type input "75"
type input "80"
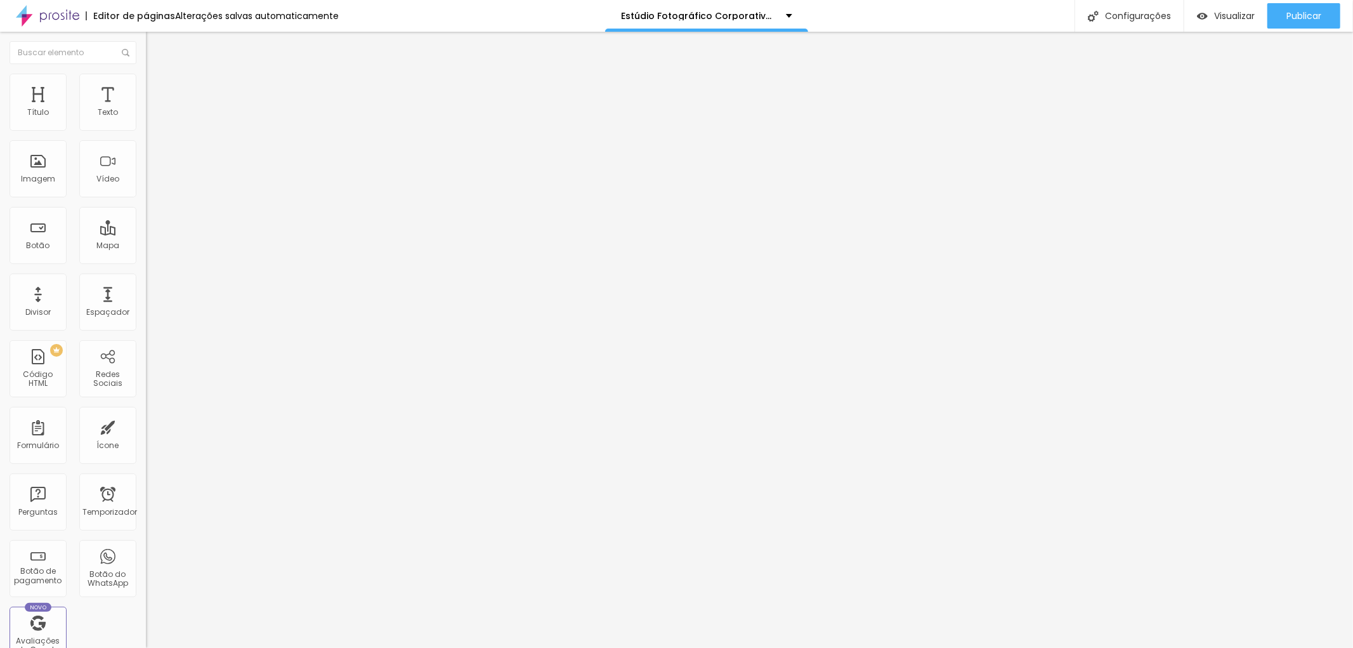
type input "80"
type input "85"
type input "90"
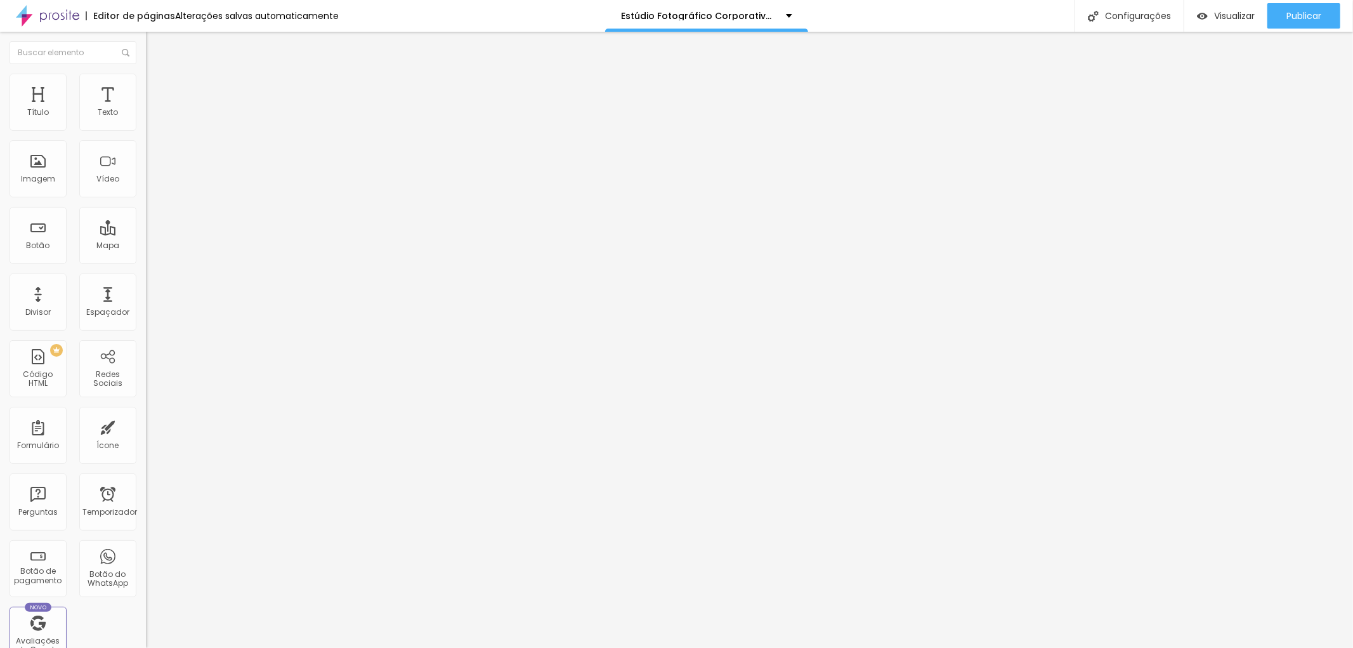
type input "95"
type input "100"
drag, startPoint x: 125, startPoint y: 135, endPoint x: 136, endPoint y: 140, distance: 12.5
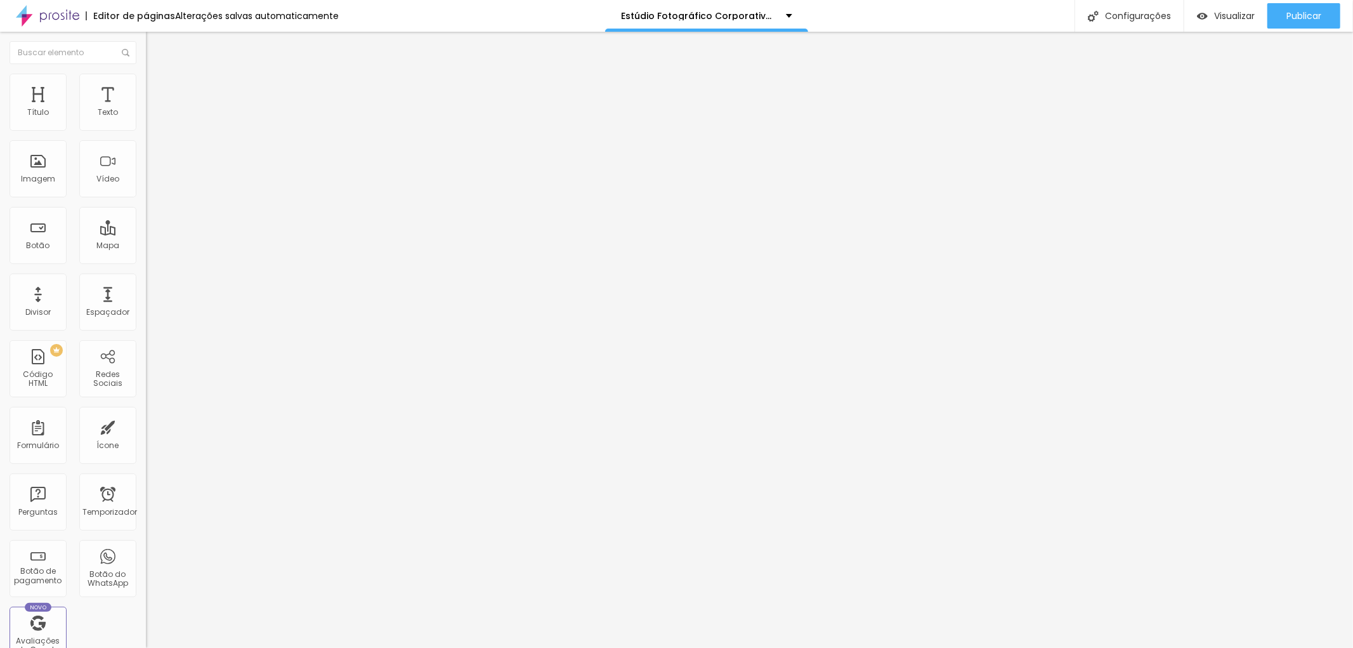
click at [146, 130] on input "range" at bounding box center [187, 125] width 82 height 10
type input "280"
type input "322"
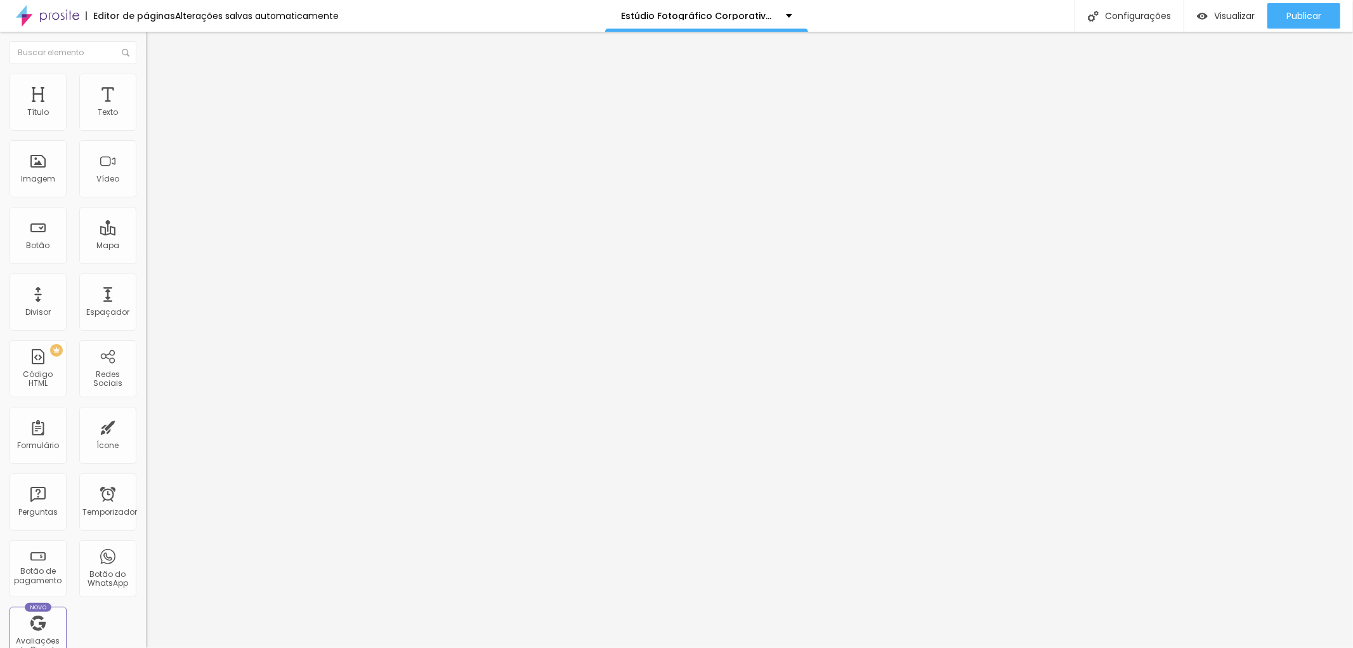
type input "351"
type input "347"
type input "267"
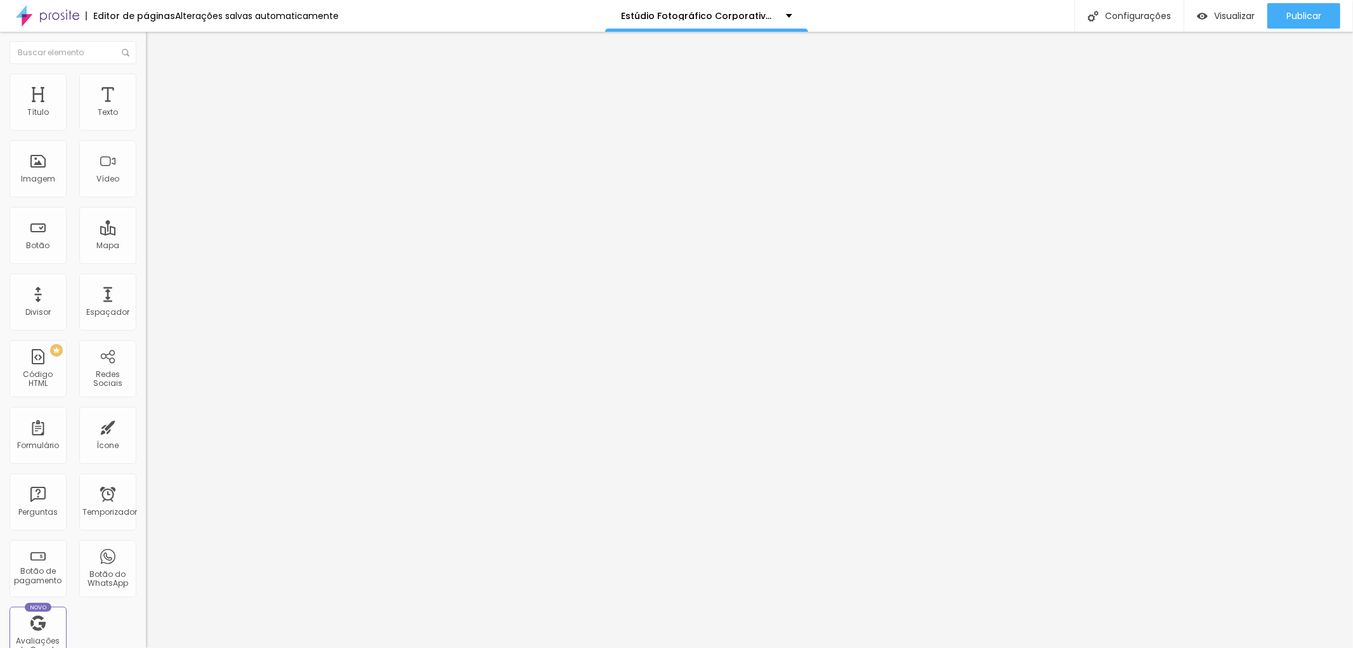
type input "267"
type input "238"
type input "217"
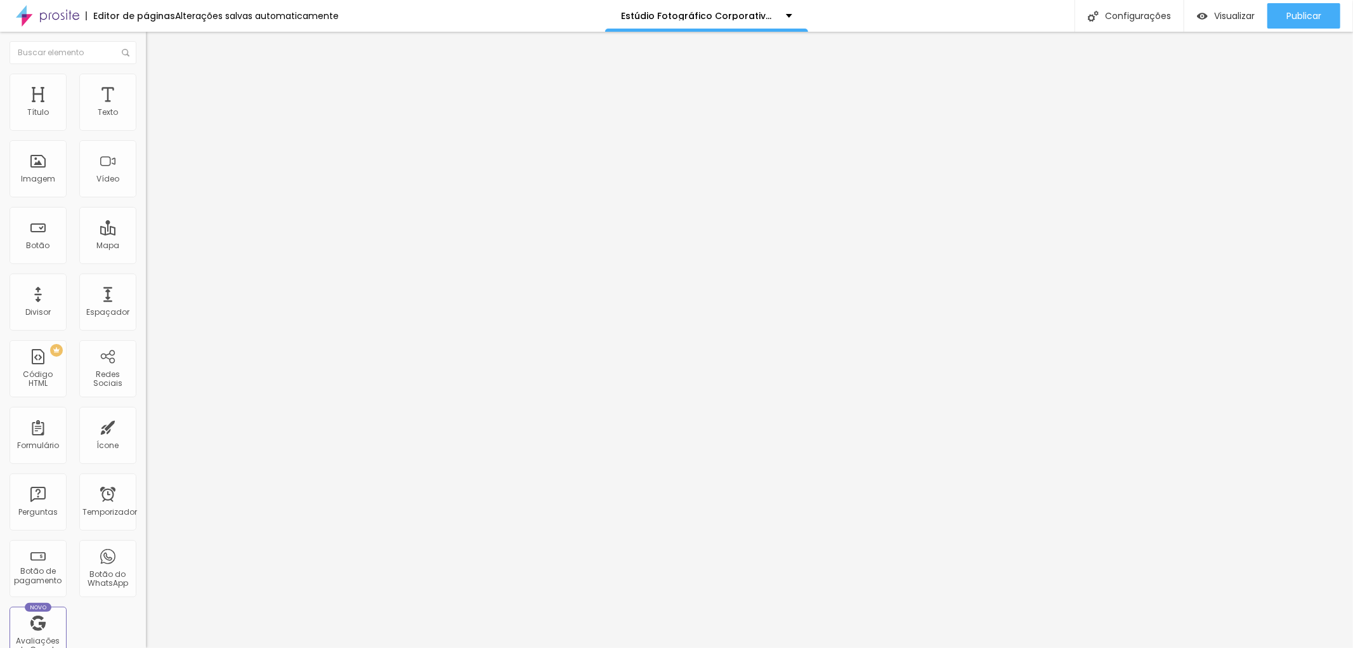
type input "204"
type input "196"
type input "187"
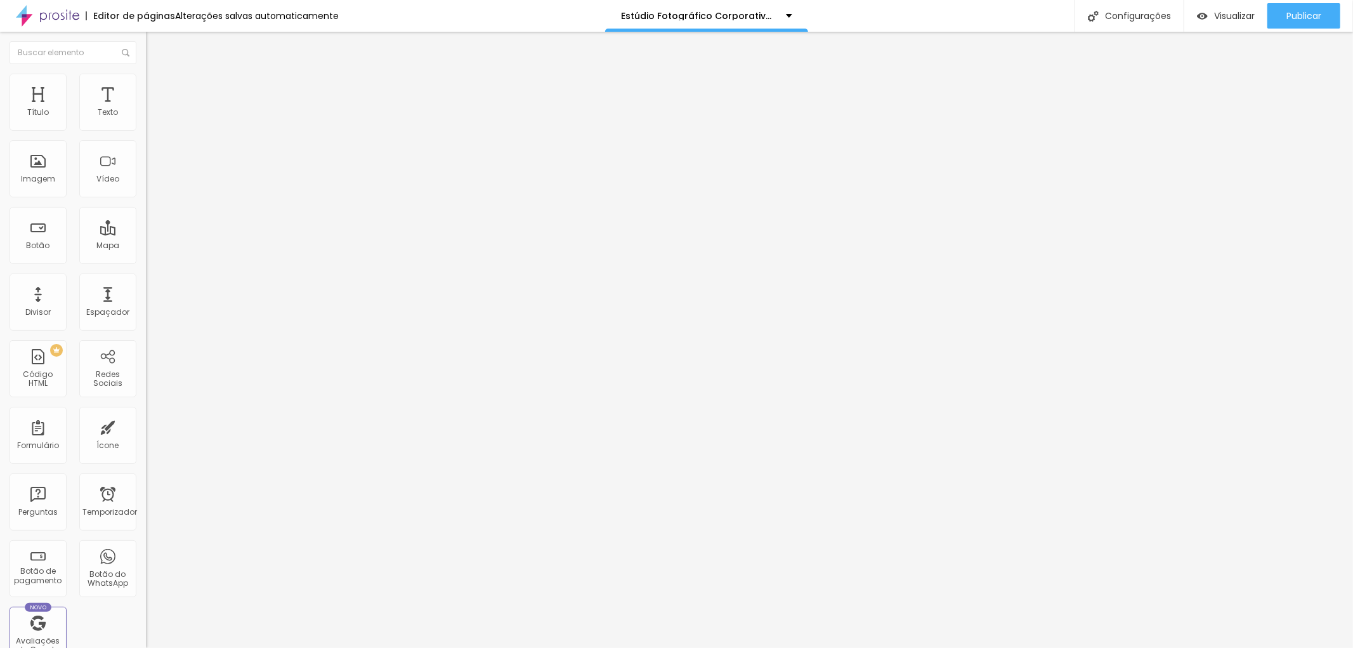
type input "187"
type input "183"
type input "170"
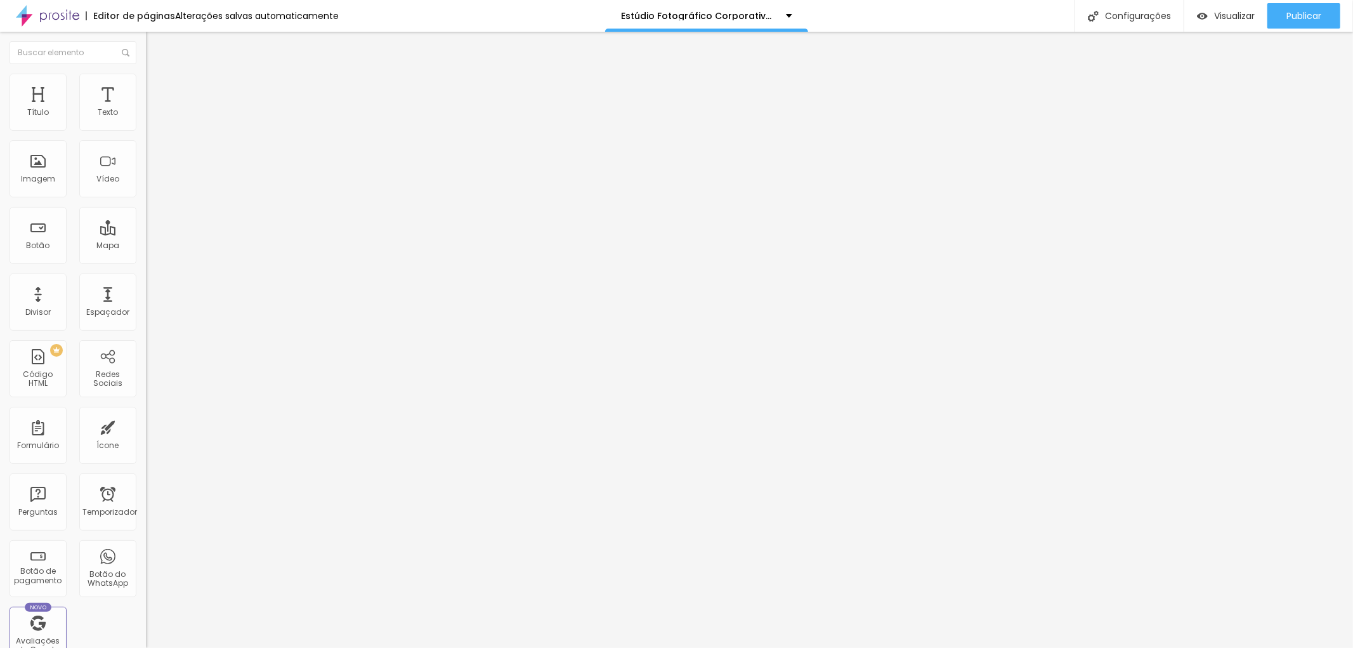
type input "162"
type input "137"
type input "120"
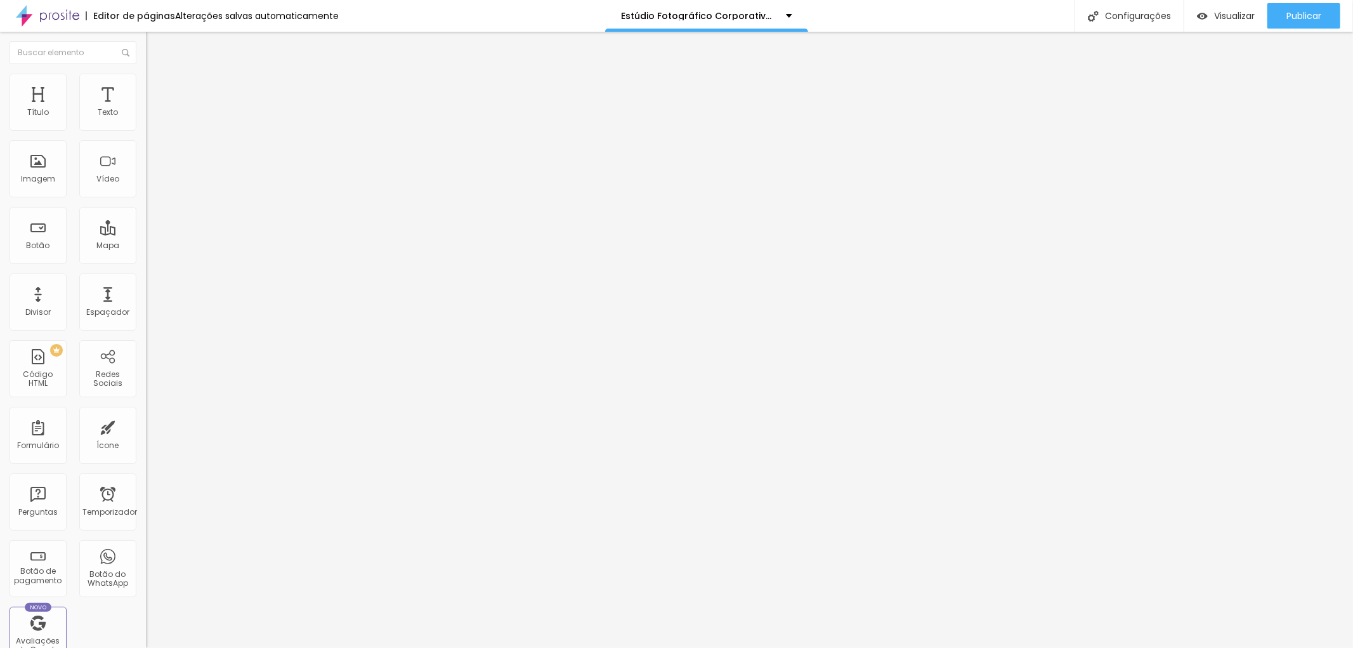
type input "120"
type input "100"
type input "107"
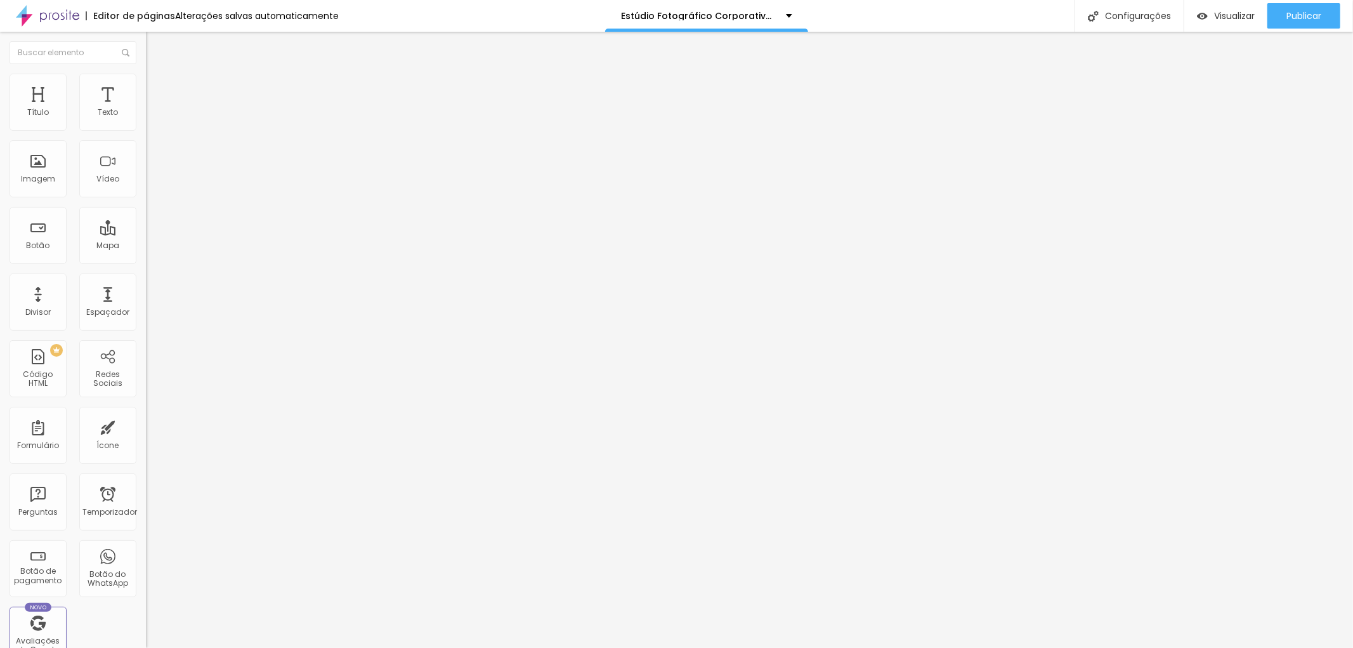
type input "112"
type input "137"
type input "154"
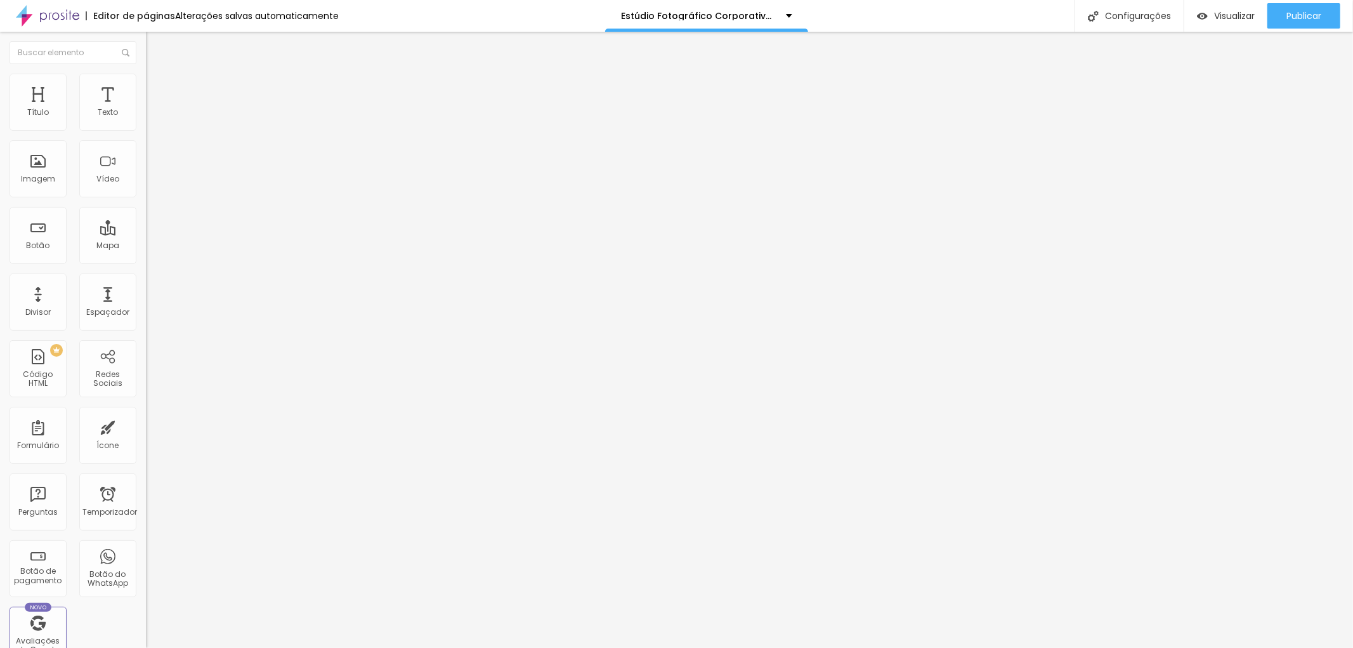
type input "154"
type input "158"
type input "162"
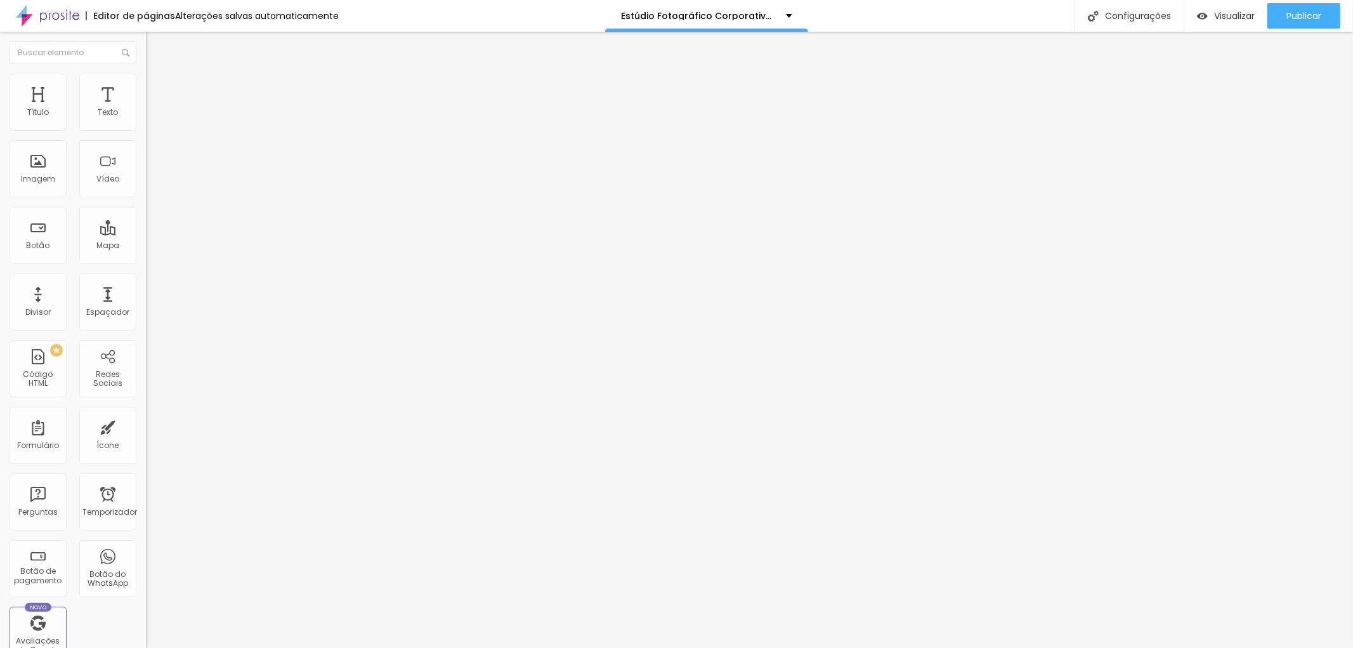
type input "179"
type input "183"
type input "179"
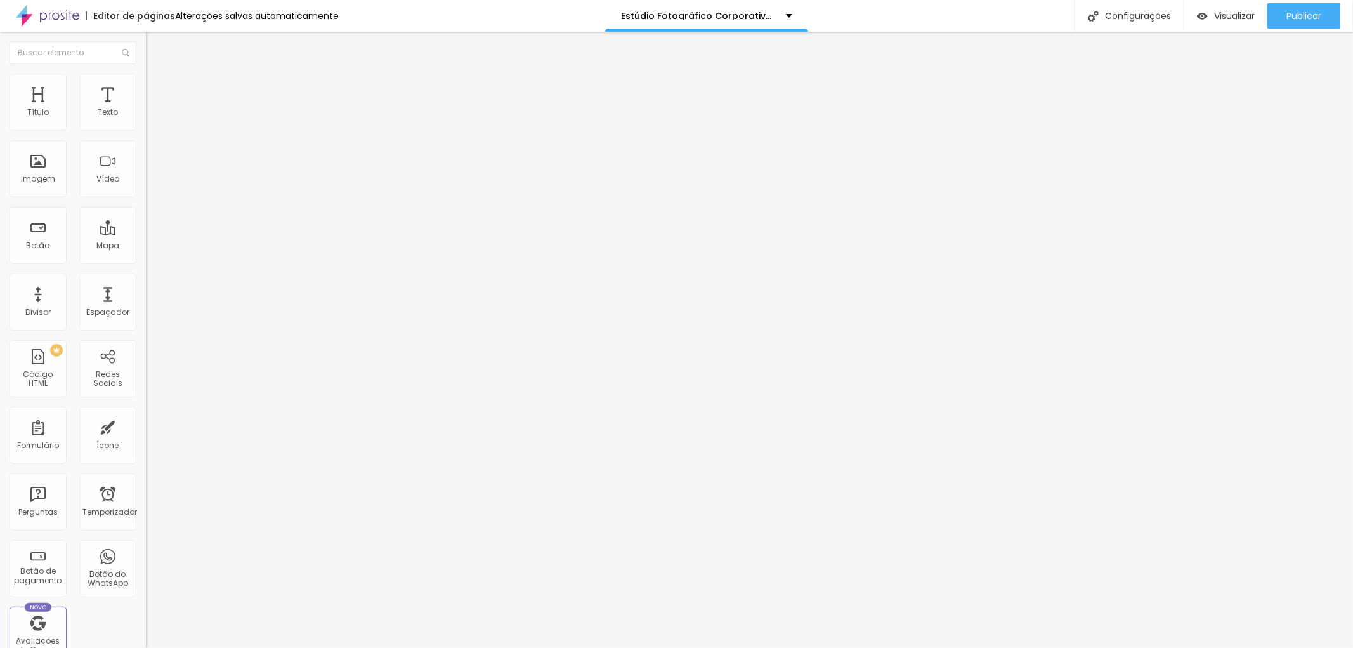
type input "179"
type input "175"
type input "166"
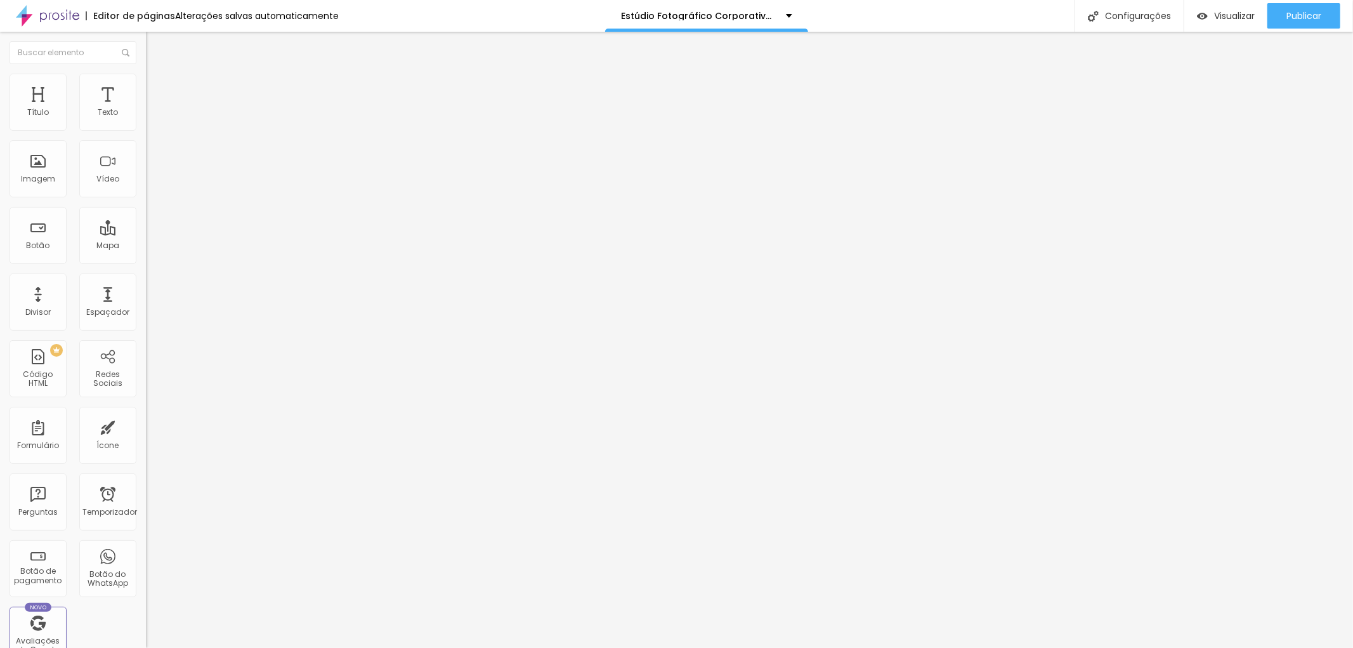
type input "162"
type input "166"
type input "170"
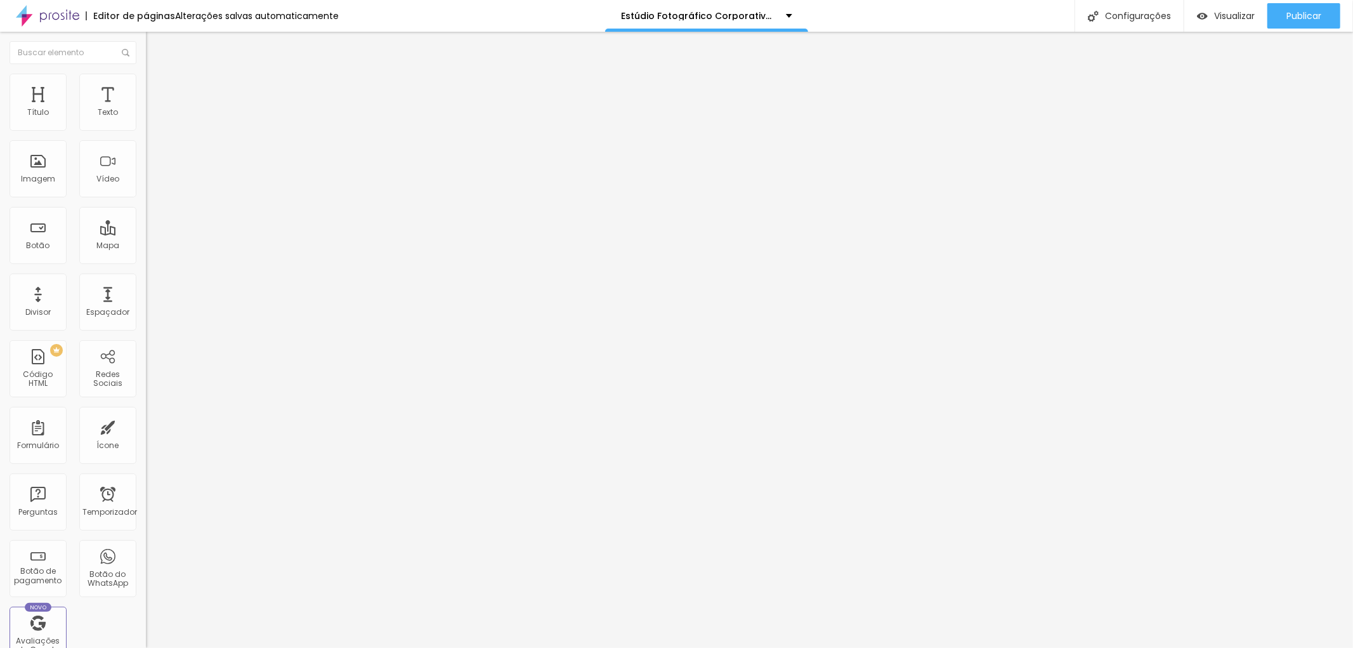
type input "170"
type input "175"
drag, startPoint x: 43, startPoint y: 174, endPoint x: 26, endPoint y: 157, distance: 24.2
type input "170"
click at [146, 157] on input "range" at bounding box center [187, 157] width 82 height 10
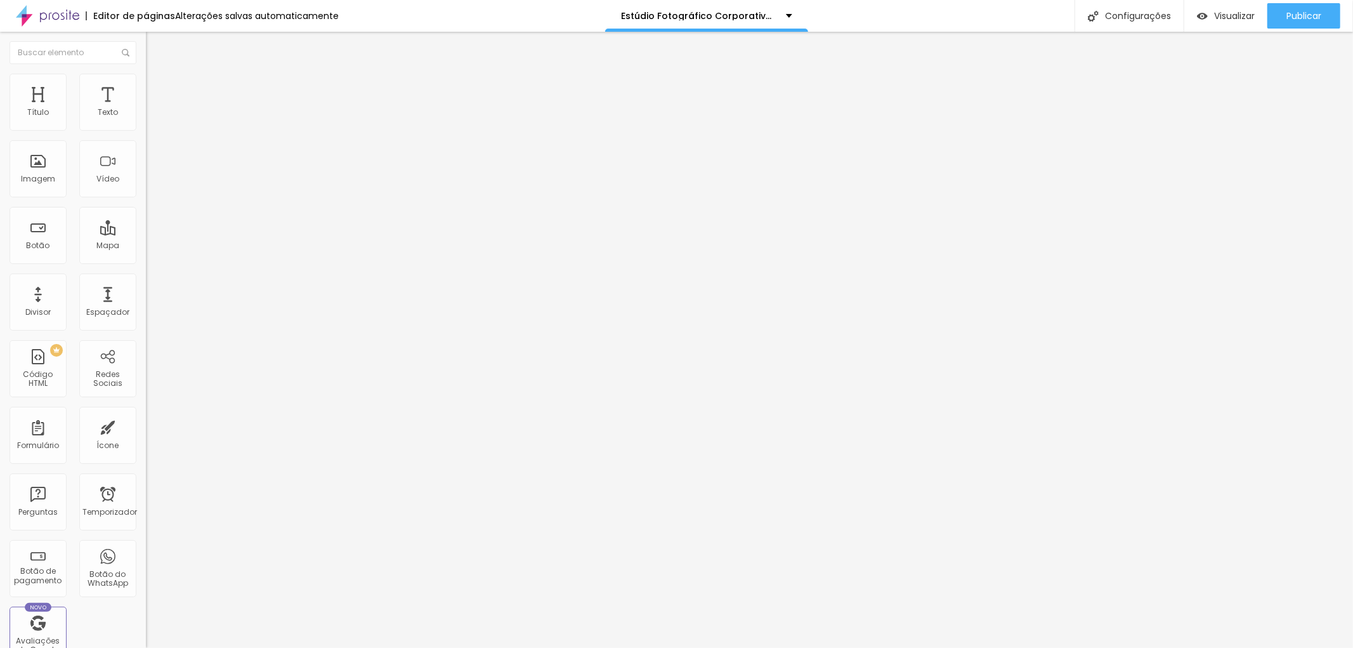
type input "170"
click at [157, 89] on font "Avançado" at bounding box center [178, 94] width 42 height 11
type input "49"
drag, startPoint x: 67, startPoint y: 128, endPoint x: 48, endPoint y: 125, distance: 19.2
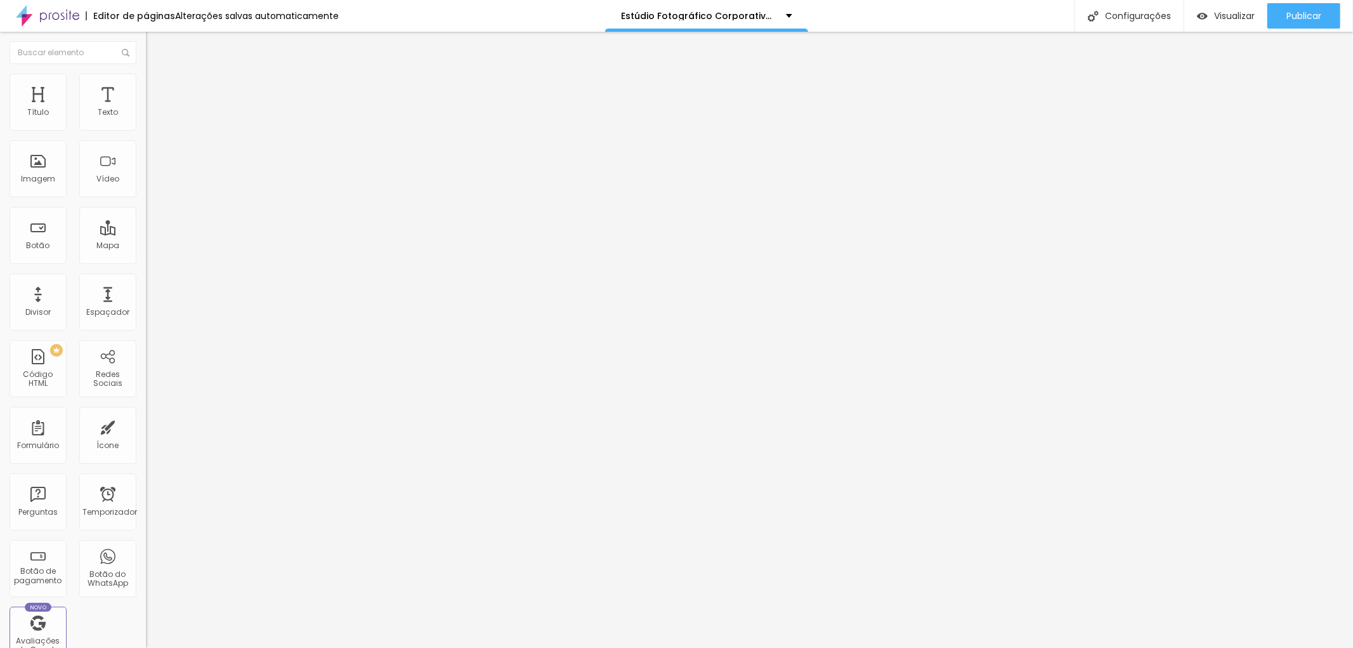
click at [146, 246] on input "range" at bounding box center [187, 251] width 82 height 10
click at [146, 128] on input "text" at bounding box center [222, 121] width 152 height 13
paste input "A fotógrafa de retrato corporativo em [GEOGRAPHIC_DATA] parceira do [PERSON_NAM…"
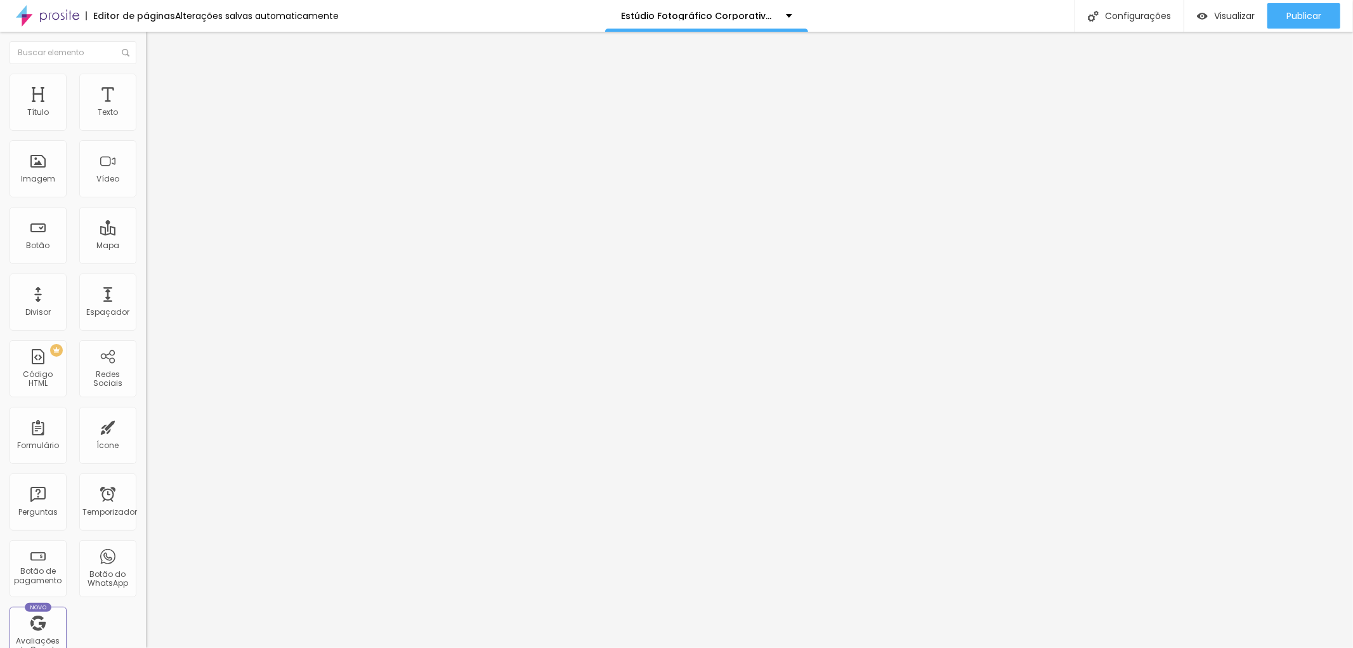
click at [146, 420] on div "Editar nulo Conteúdo Estilo Avançado Trocar imagem Descrição da imagem (Alt) A …" at bounding box center [219, 340] width 146 height 616
click at [154, 109] on font "Trocar imagem" at bounding box center [185, 103] width 62 height 11
drag, startPoint x: 119, startPoint y: 190, endPoint x: 350, endPoint y: 244, distance: 237.6
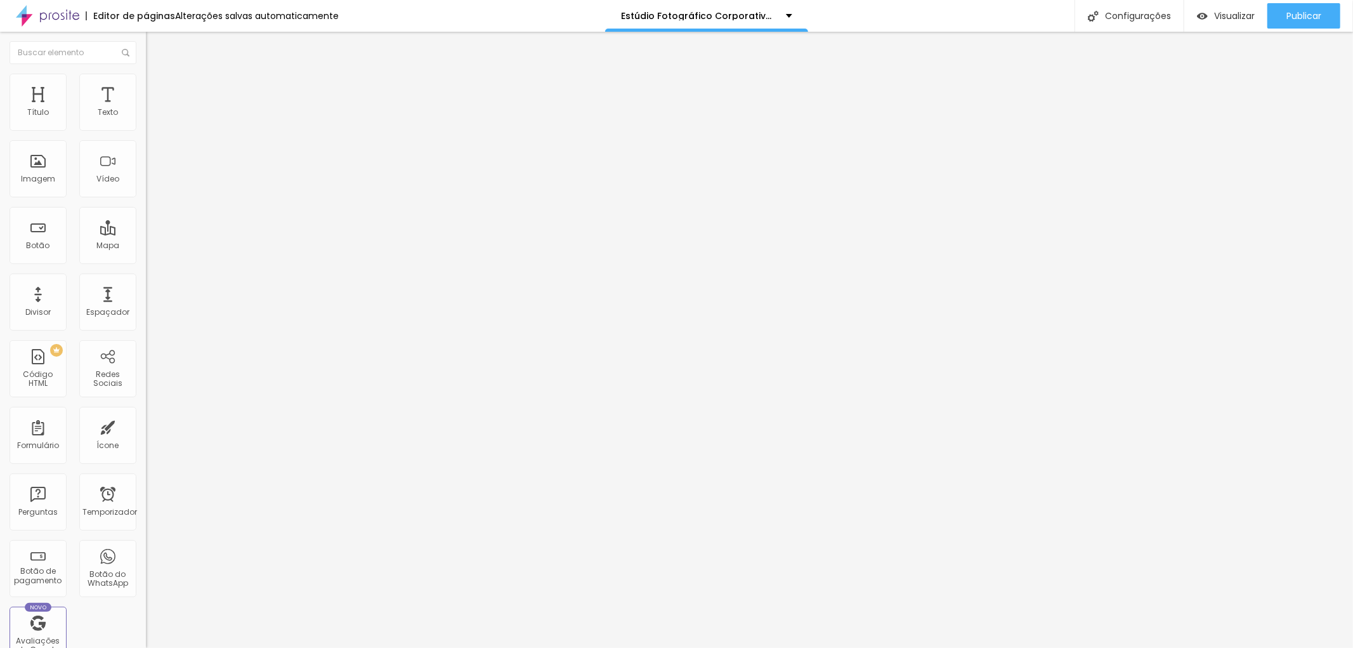
click at [215, 107] on img at bounding box center [219, 103] width 8 height 8
click at [154, 109] on font "Trocar imagem" at bounding box center [185, 103] width 62 height 11
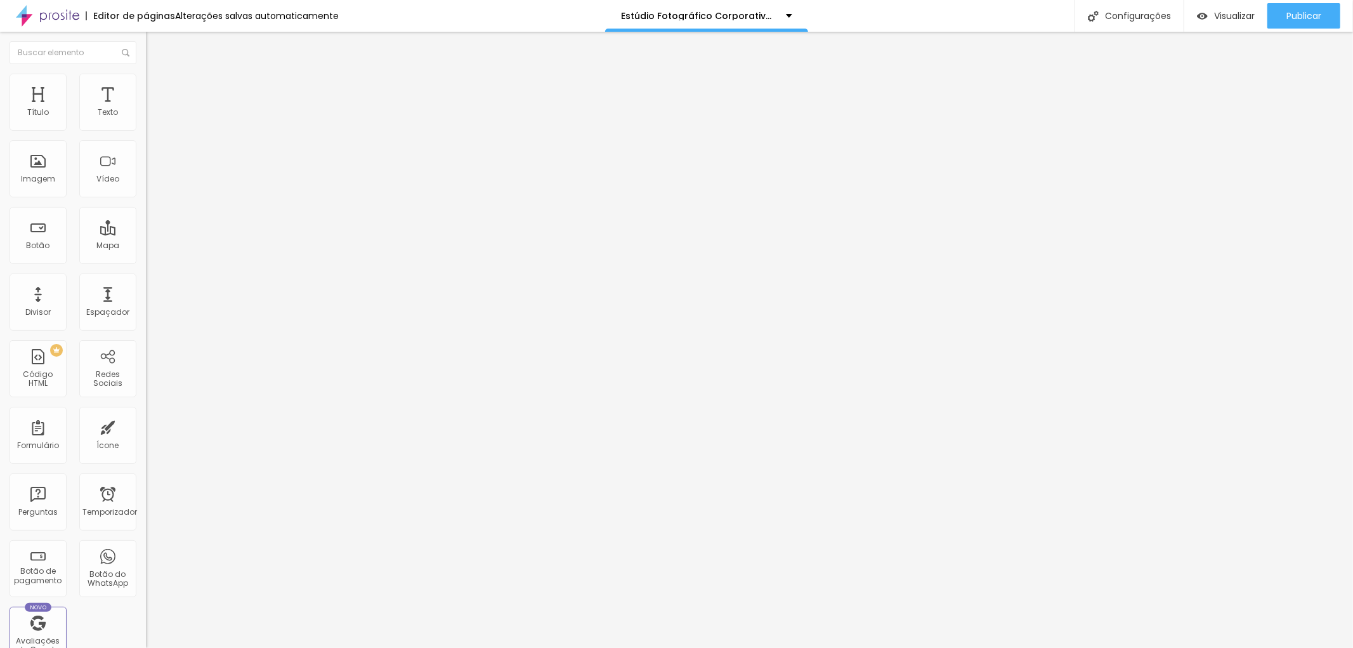
click at [1310, 16] on font "Publicar" at bounding box center [1304, 16] width 35 height 13
click at [146, 74] on li "Avançado" at bounding box center [219, 80] width 146 height 13
click at [157, 75] on font "Estilo" at bounding box center [167, 69] width 20 height 11
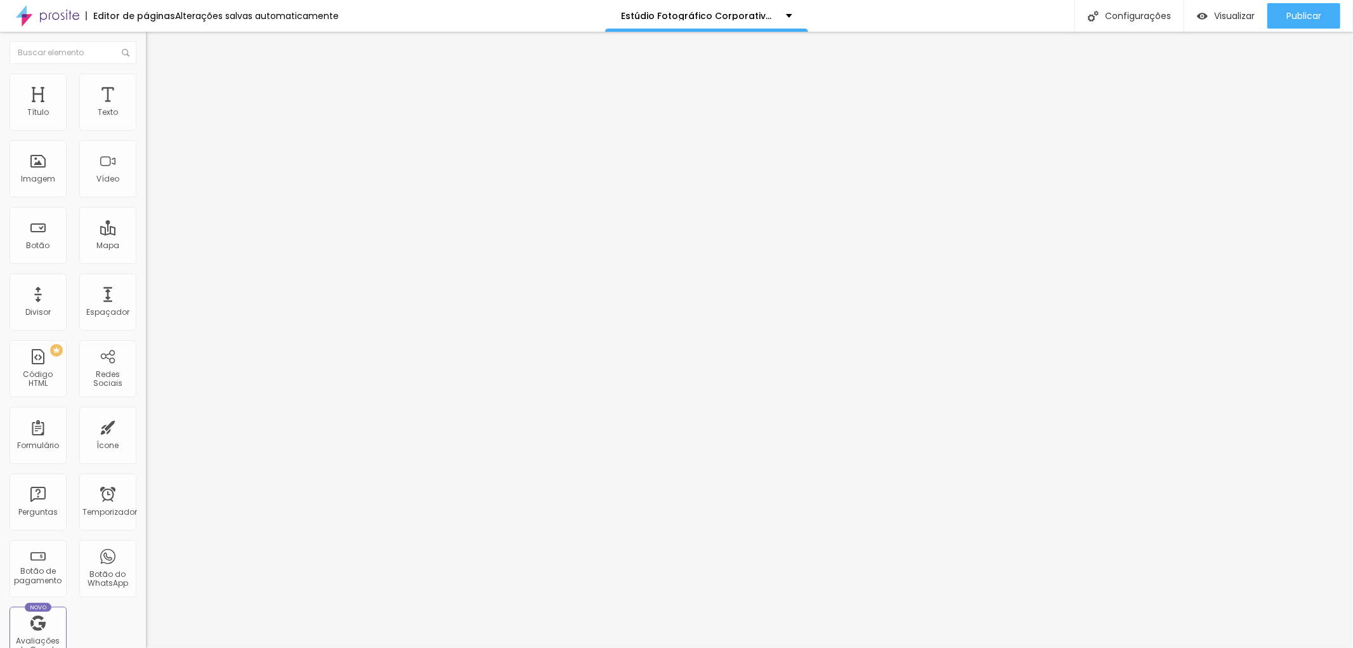
click at [151, 184] on icon "button" at bounding box center [155, 180] width 8 height 8
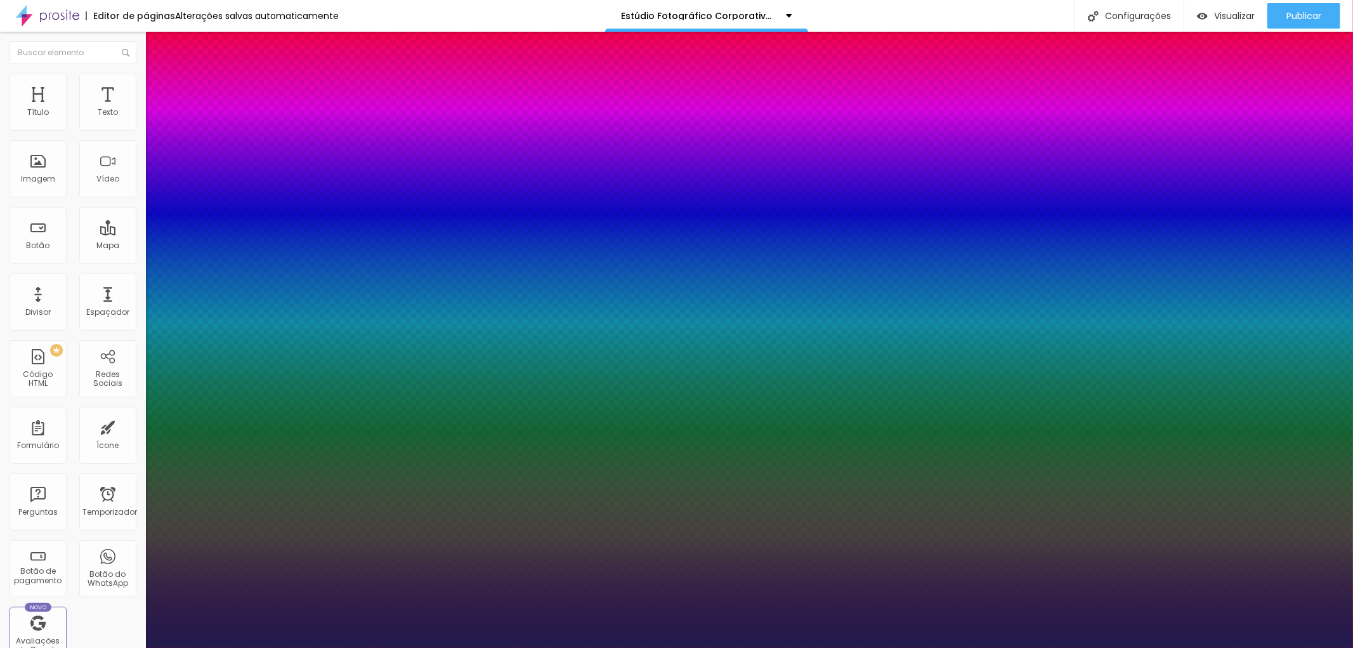
drag, startPoint x: 174, startPoint y: 387, endPoint x: 197, endPoint y: 388, distance: 23.5
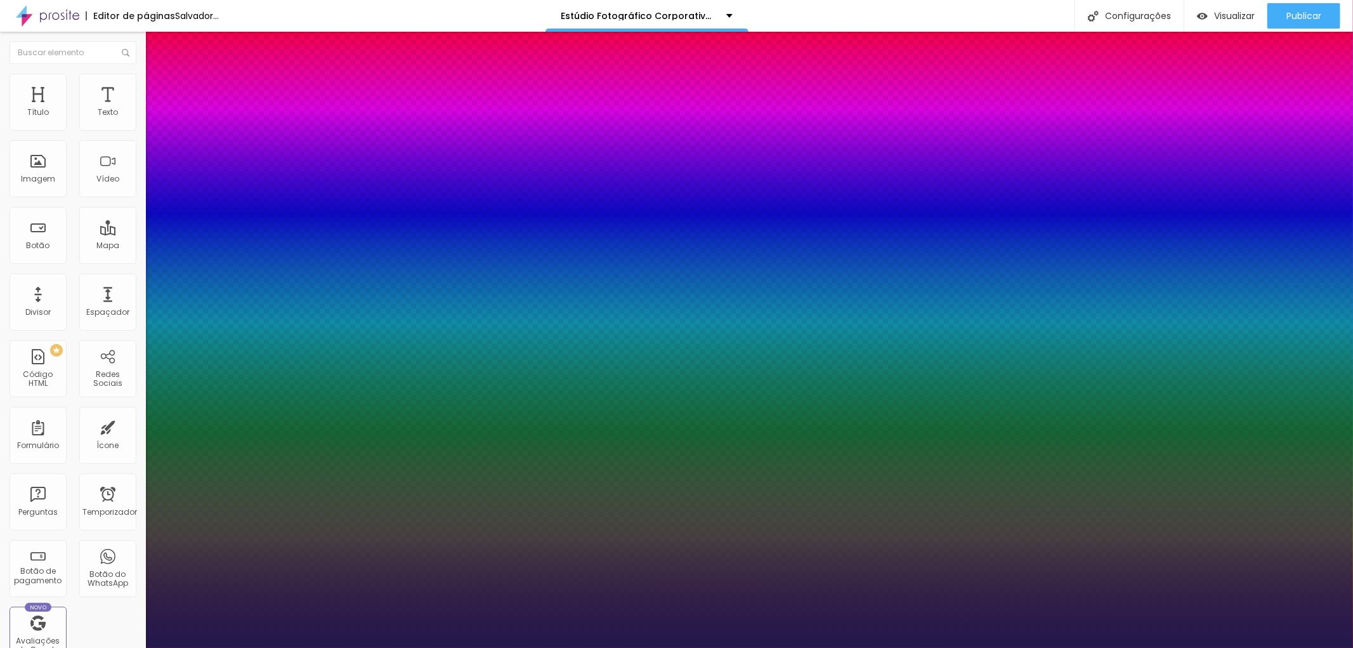
click at [1302, 647] on div at bounding box center [676, 648] width 1353 height 0
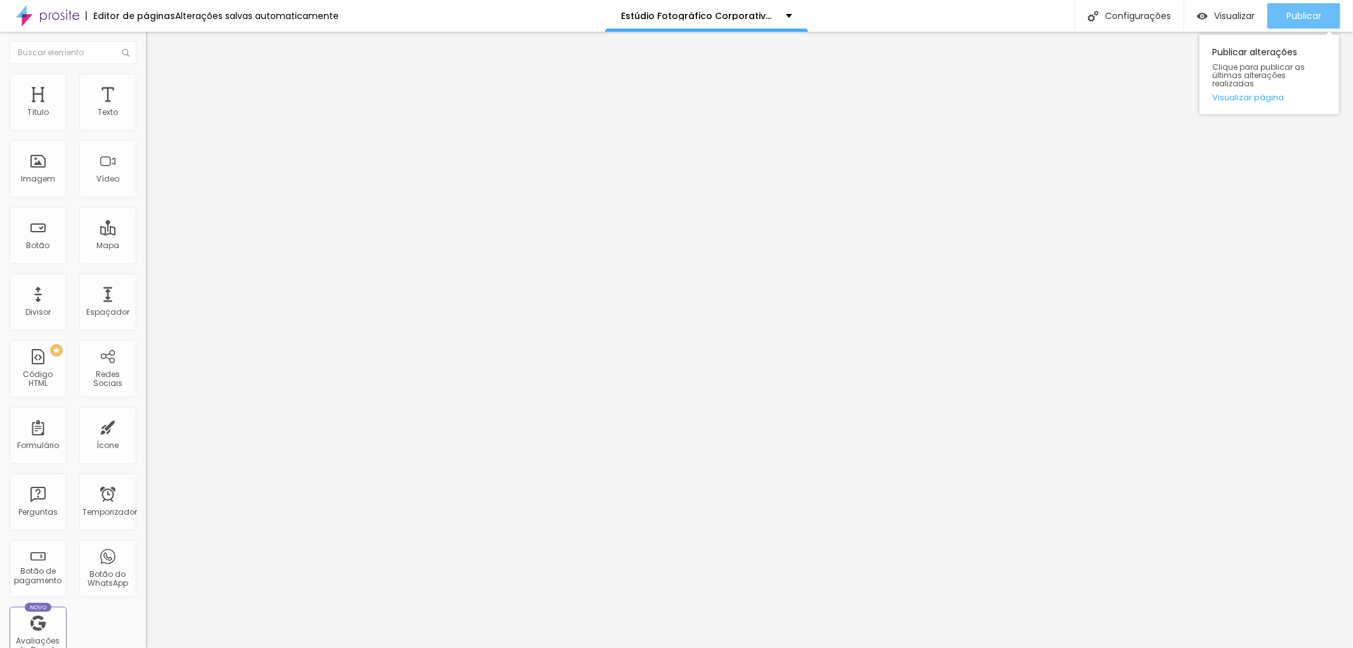
click at [1299, 11] on font "Publicar" at bounding box center [1304, 16] width 35 height 13
